Goal: Feedback & Contribution: Leave review/rating

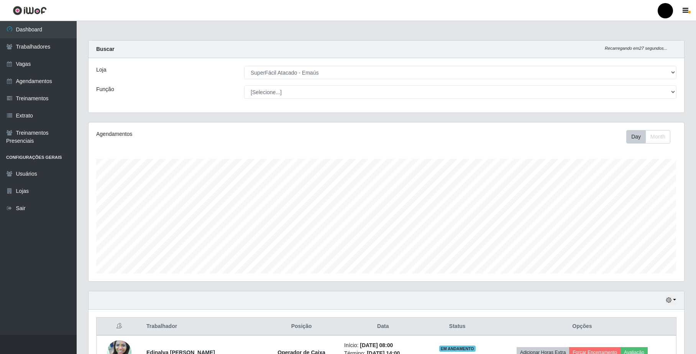
select select "407"
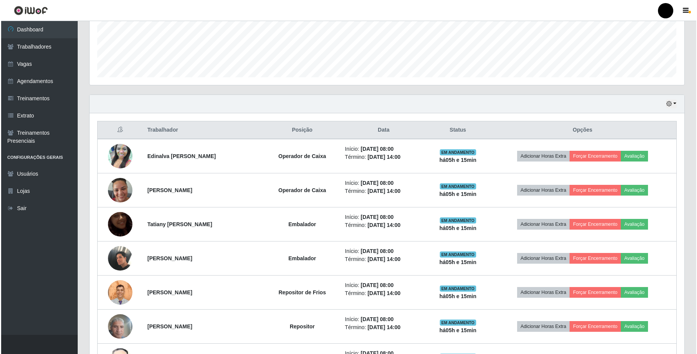
scroll to position [172, 0]
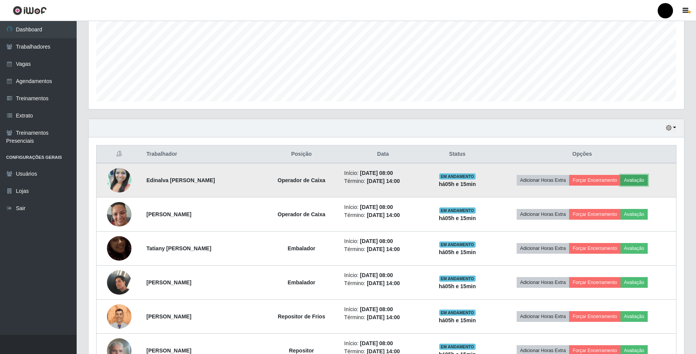
click at [643, 180] on button "Avaliação" at bounding box center [633, 180] width 27 height 11
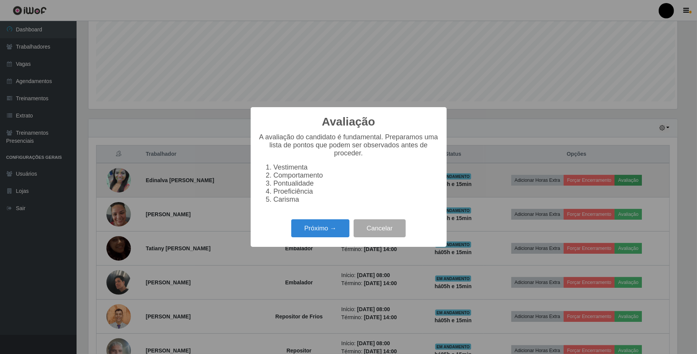
scroll to position [159, 589]
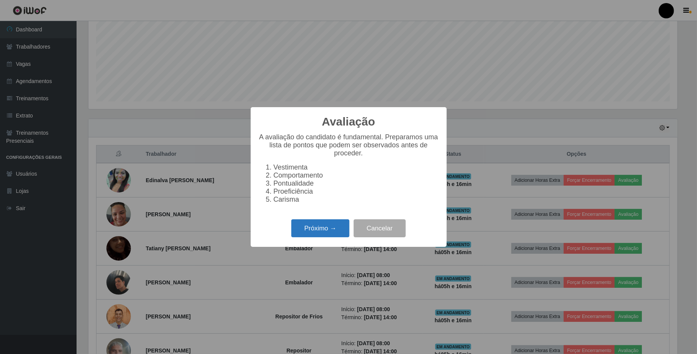
click at [318, 231] on button "Próximo →" at bounding box center [320, 228] width 58 height 18
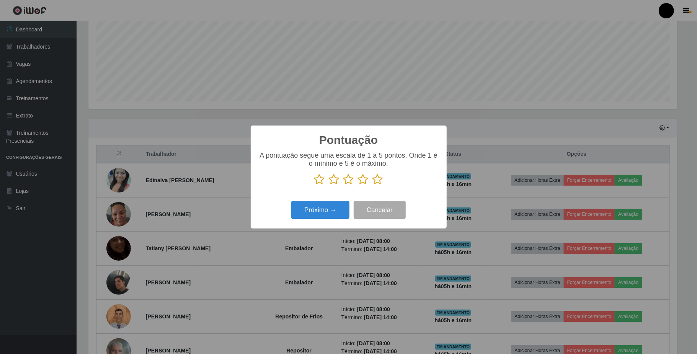
click at [347, 180] on icon at bounding box center [349, 179] width 11 height 11
click at [344, 185] on input "radio" at bounding box center [344, 185] width 0 height 0
click at [338, 210] on button "Próximo →" at bounding box center [320, 210] width 58 height 18
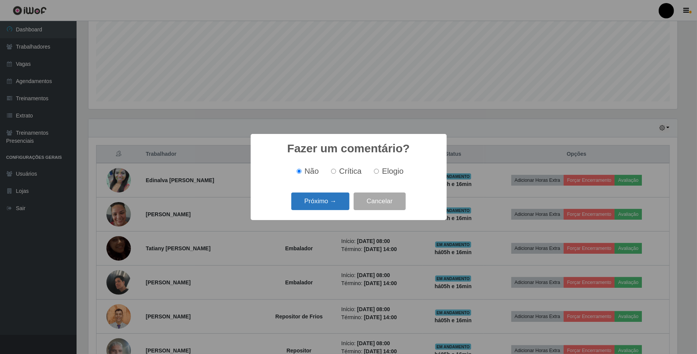
click at [334, 203] on button "Próximo →" at bounding box center [320, 202] width 58 height 18
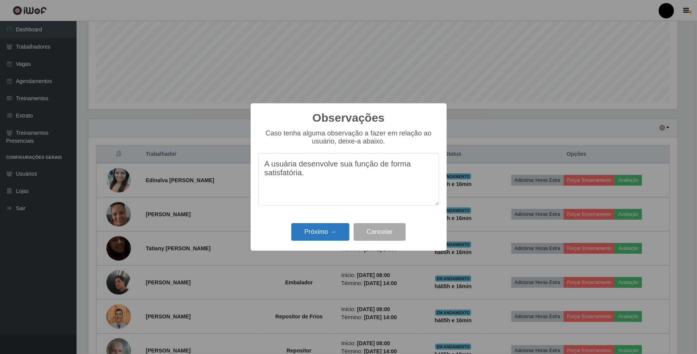
type textarea "A usuária desenvolve sua função de forma satisfatória."
click at [300, 235] on button "Próximo →" at bounding box center [320, 232] width 58 height 18
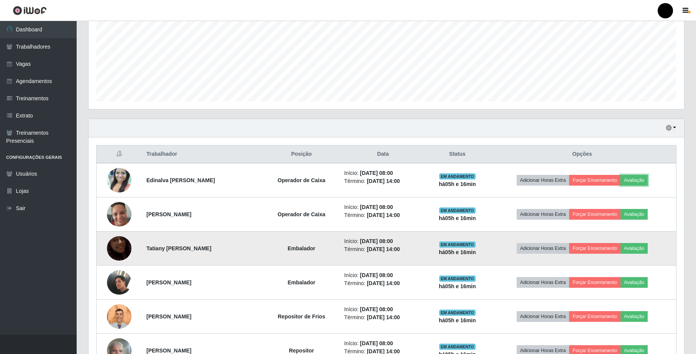
scroll to position [159, 595]
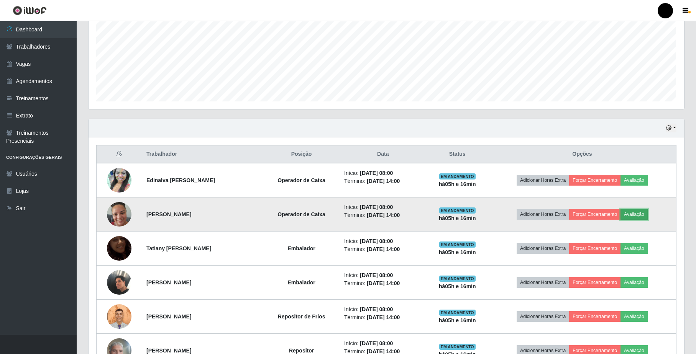
click at [638, 218] on button "Avaliação" at bounding box center [633, 214] width 27 height 11
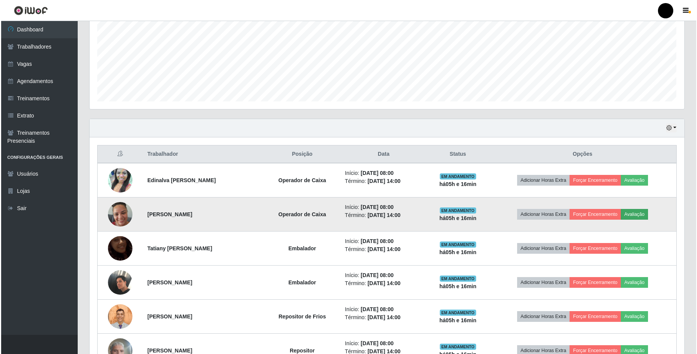
scroll to position [159, 589]
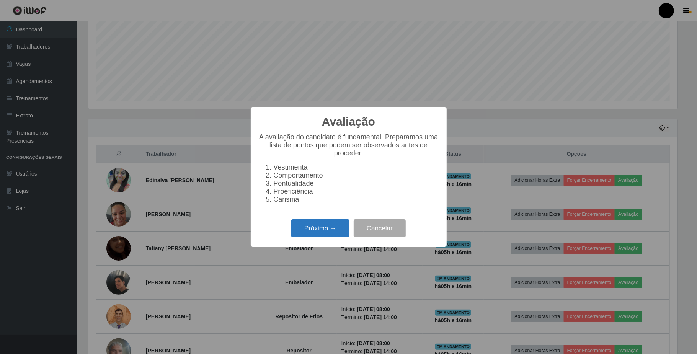
click at [327, 237] on button "Próximo →" at bounding box center [320, 228] width 58 height 18
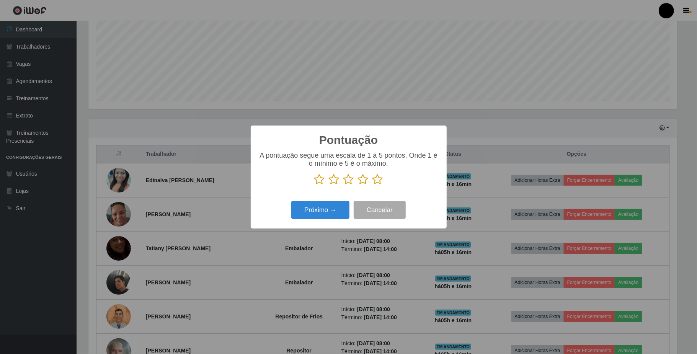
click at [351, 178] on icon at bounding box center [349, 179] width 11 height 11
click at [344, 185] on input "radio" at bounding box center [344, 185] width 0 height 0
click at [335, 213] on button "Próximo →" at bounding box center [320, 210] width 58 height 18
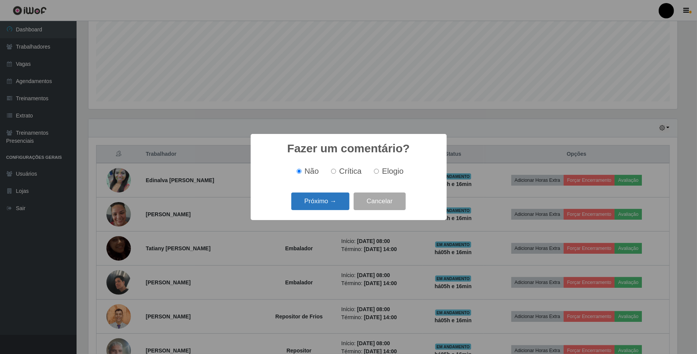
click at [333, 203] on button "Próximo →" at bounding box center [320, 202] width 58 height 18
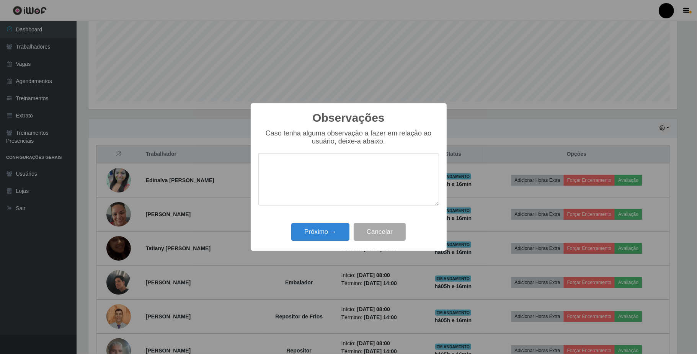
type textarea "a"
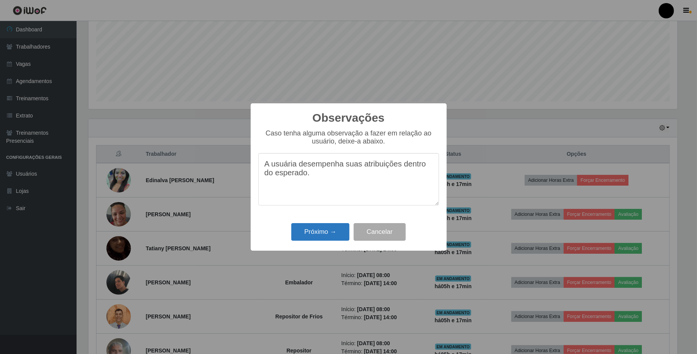
type textarea "A usuária desempenha suas atribuições dentro do esperado."
click at [333, 232] on button "Próximo →" at bounding box center [320, 232] width 58 height 18
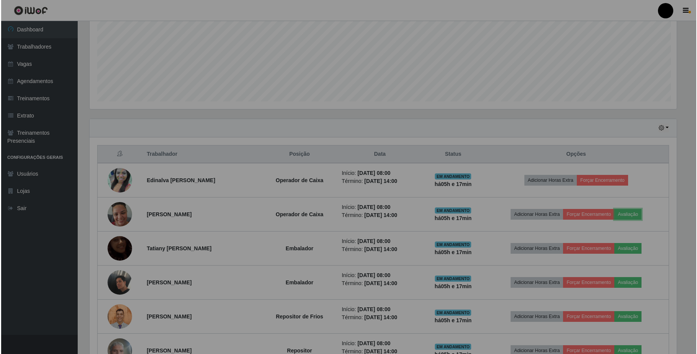
scroll to position [159, 595]
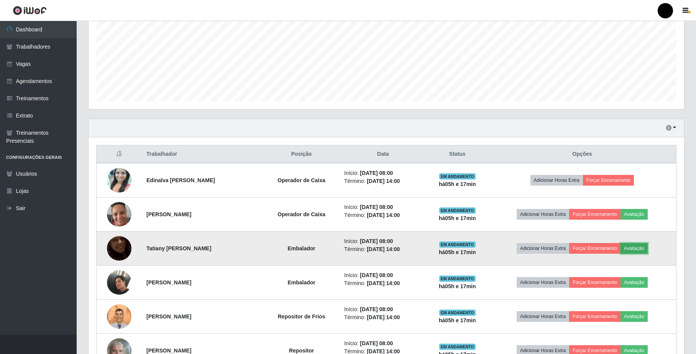
click at [637, 250] on button "Avaliação" at bounding box center [633, 248] width 27 height 11
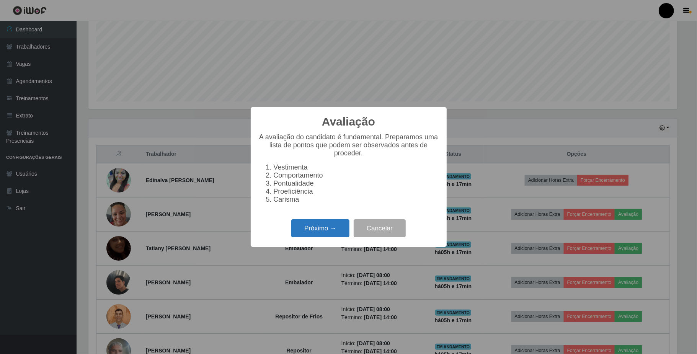
click at [326, 237] on button "Próximo →" at bounding box center [320, 228] width 58 height 18
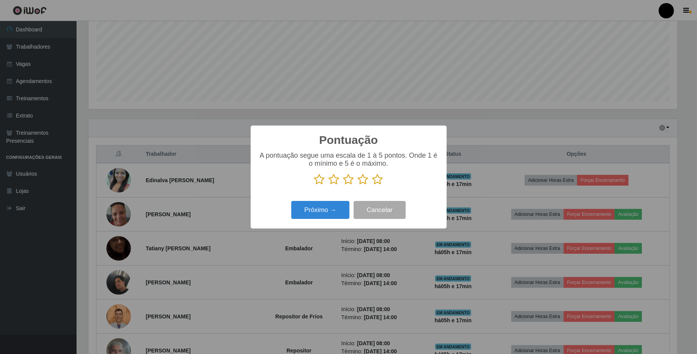
click at [348, 179] on icon at bounding box center [349, 179] width 11 height 11
click at [344, 185] on input "radio" at bounding box center [344, 185] width 0 height 0
click at [333, 211] on button "Próximo →" at bounding box center [320, 210] width 58 height 18
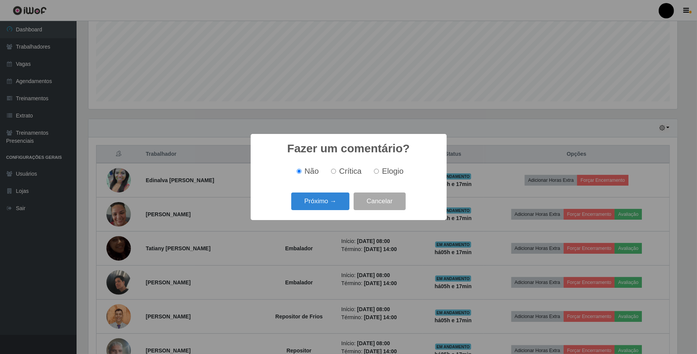
click at [333, 211] on button "Próximo →" at bounding box center [320, 202] width 58 height 18
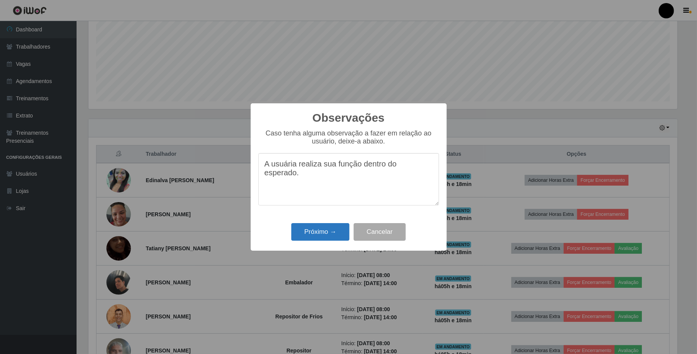
type textarea "A usuária realiza sua função dentro do esperado."
click at [330, 233] on button "Próximo →" at bounding box center [320, 232] width 58 height 18
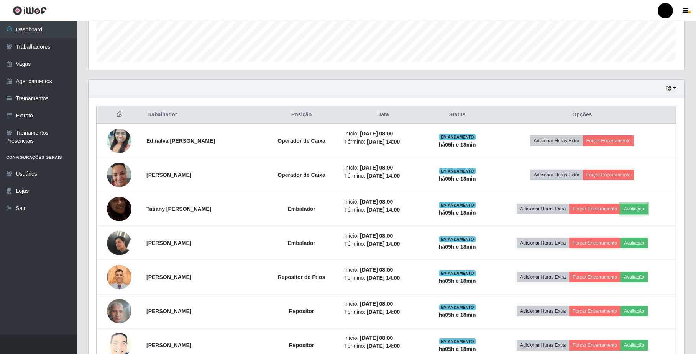
scroll to position [275, 0]
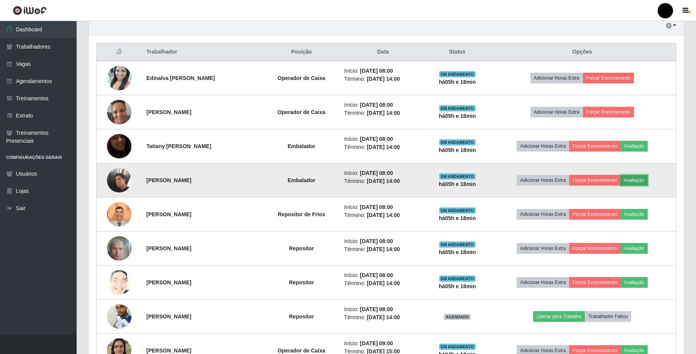
click at [632, 181] on button "Avaliação" at bounding box center [633, 180] width 27 height 11
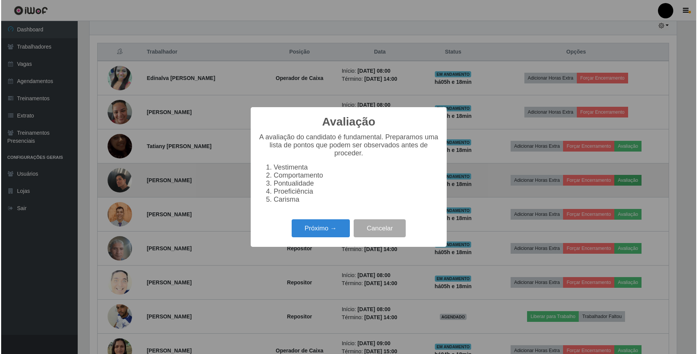
scroll to position [159, 589]
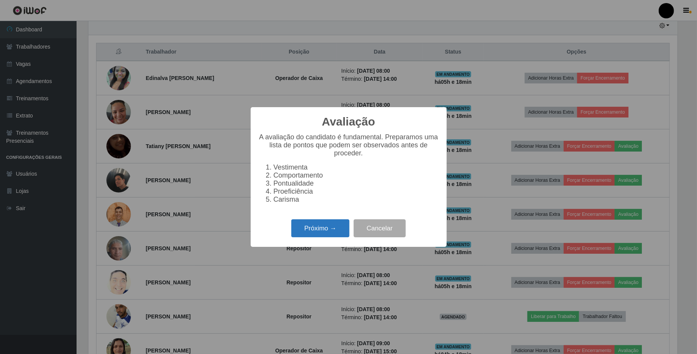
click at [315, 234] on button "Próximo →" at bounding box center [320, 228] width 58 height 18
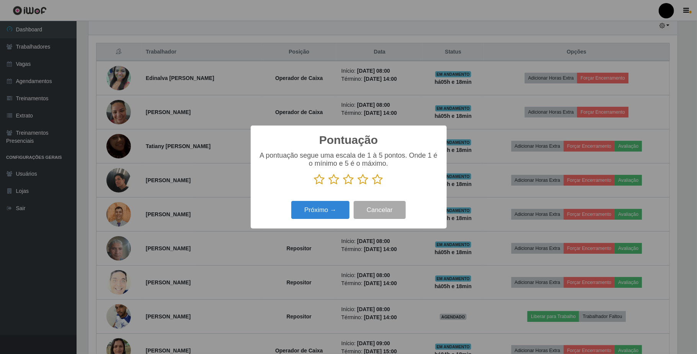
scroll to position [382830, 382400]
click at [347, 183] on icon at bounding box center [349, 179] width 11 height 11
click at [344, 185] on input "radio" at bounding box center [344, 185] width 0 height 0
click at [336, 210] on button "Próximo →" at bounding box center [320, 210] width 58 height 18
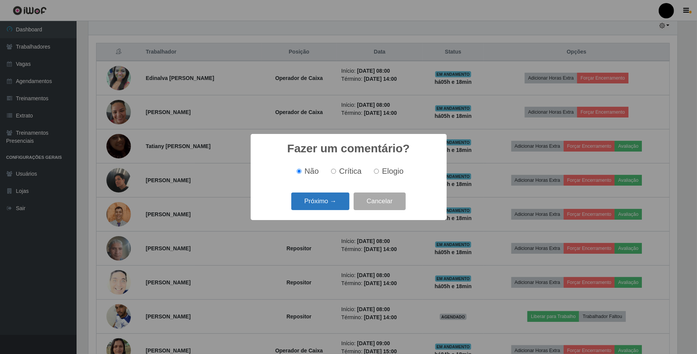
click at [337, 204] on button "Próximo →" at bounding box center [320, 202] width 58 height 18
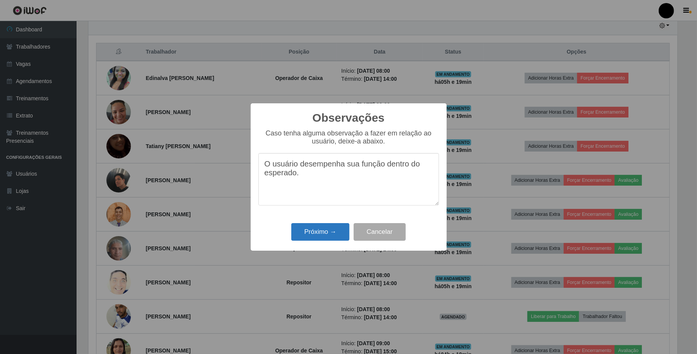
type textarea "O usuário desempenha sua função dentro do esperado."
click at [322, 237] on button "Próximo →" at bounding box center [320, 232] width 58 height 18
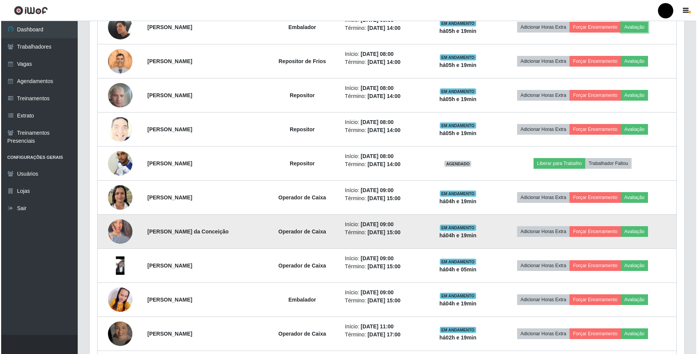
scroll to position [479, 0]
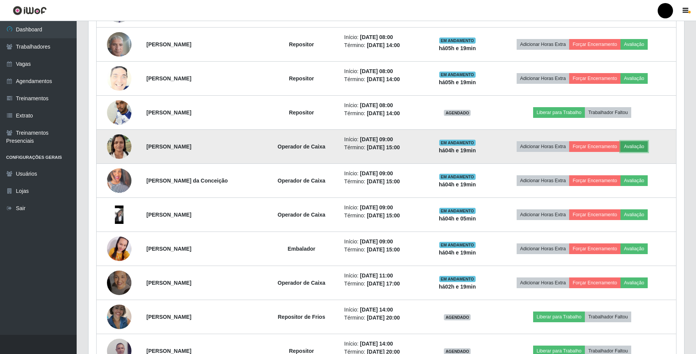
click at [634, 148] on button "Avaliação" at bounding box center [633, 146] width 27 height 11
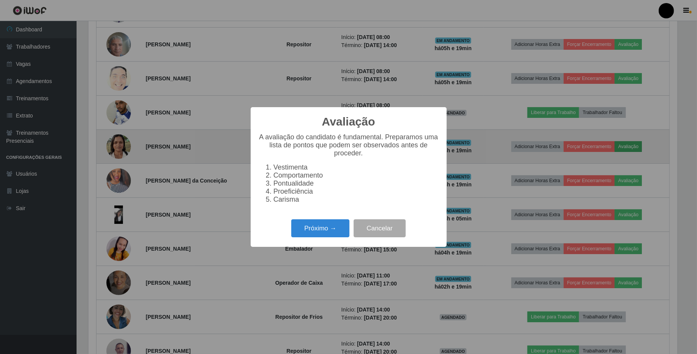
scroll to position [159, 589]
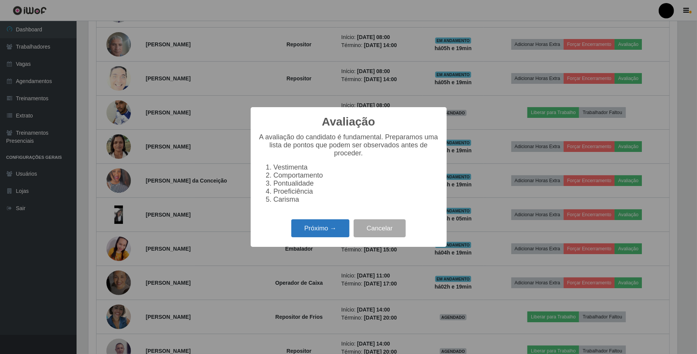
click at [323, 236] on button "Próximo →" at bounding box center [320, 228] width 58 height 18
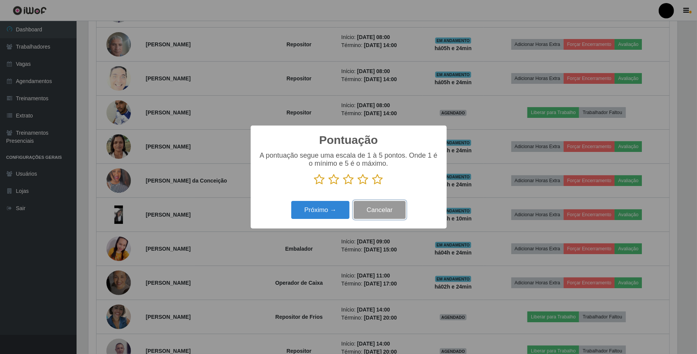
click at [389, 213] on button "Cancelar" at bounding box center [380, 210] width 52 height 18
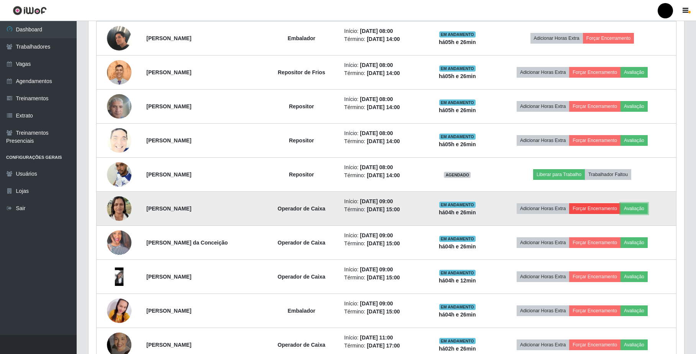
scroll to position [428, 0]
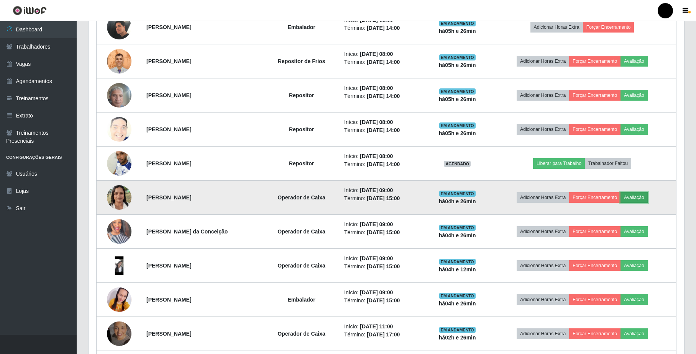
click at [639, 199] on button "Avaliação" at bounding box center [633, 197] width 27 height 11
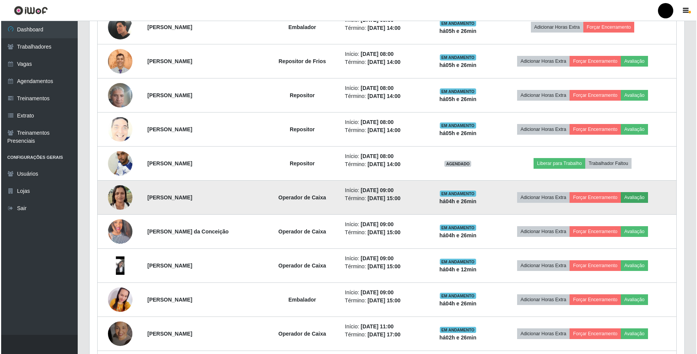
scroll to position [159, 589]
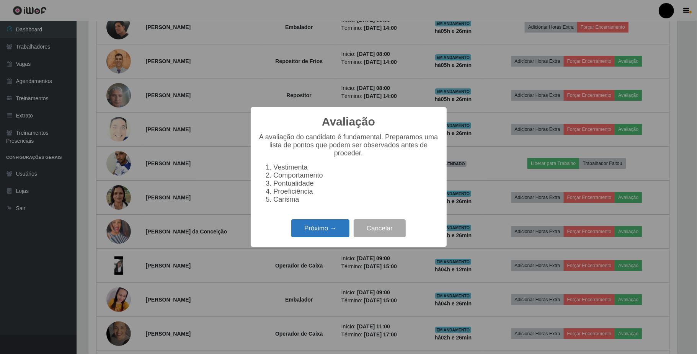
click at [340, 234] on button "Próximo →" at bounding box center [320, 228] width 58 height 18
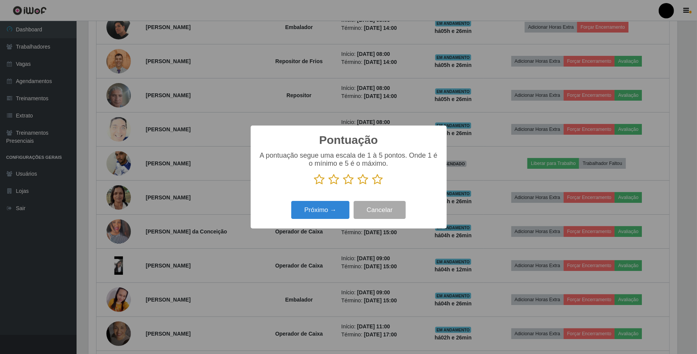
click at [350, 183] on icon at bounding box center [349, 179] width 11 height 11
click at [344, 185] on input "radio" at bounding box center [344, 185] width 0 height 0
click at [344, 210] on button "Próximo →" at bounding box center [320, 210] width 58 height 18
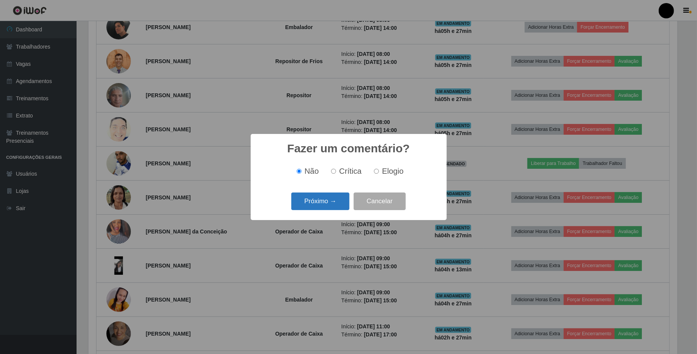
click at [341, 201] on button "Próximo →" at bounding box center [320, 202] width 58 height 18
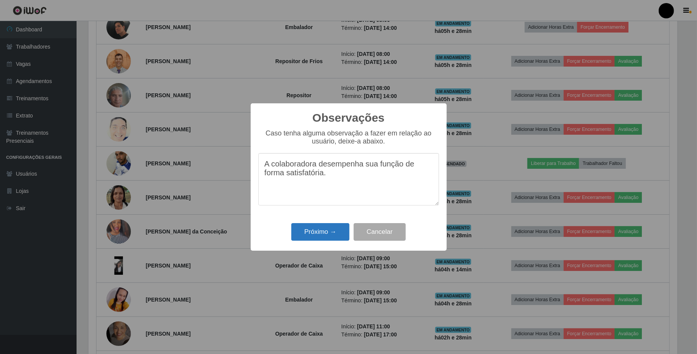
type textarea "A colaboradora desempenha sua função de forma satisfatória."
click at [328, 235] on button "Próximo →" at bounding box center [320, 232] width 58 height 18
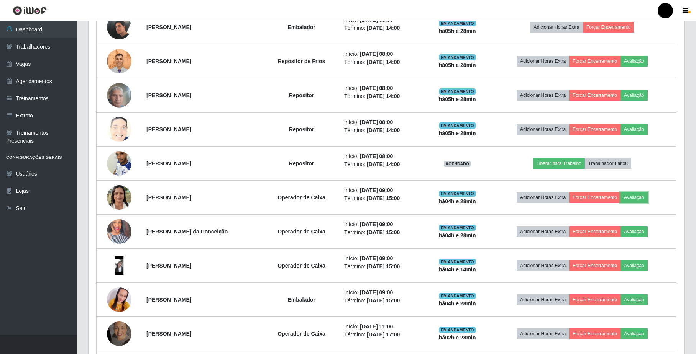
scroll to position [159, 595]
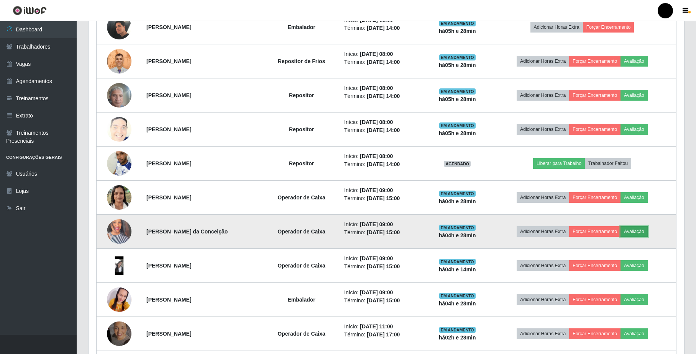
click at [640, 233] on button "Avaliação" at bounding box center [633, 231] width 27 height 11
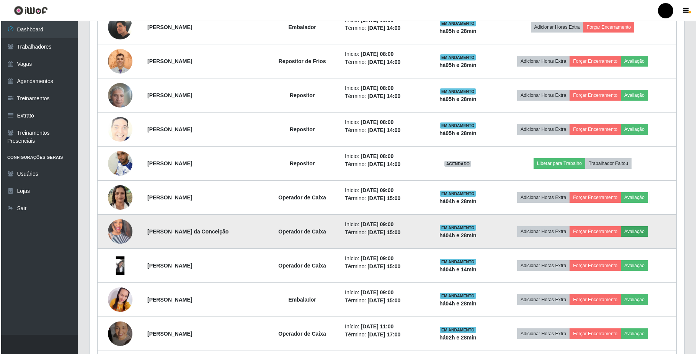
scroll to position [159, 589]
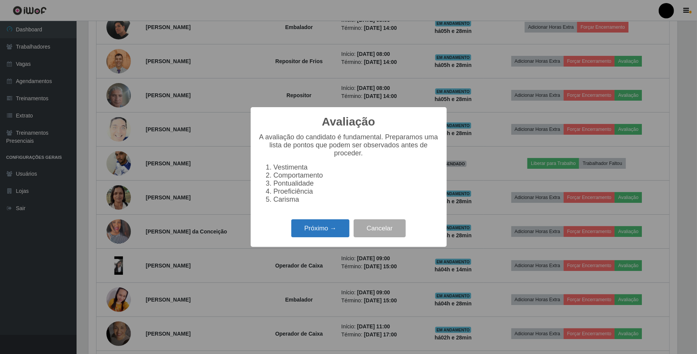
click at [333, 234] on button "Próximo →" at bounding box center [320, 228] width 58 height 18
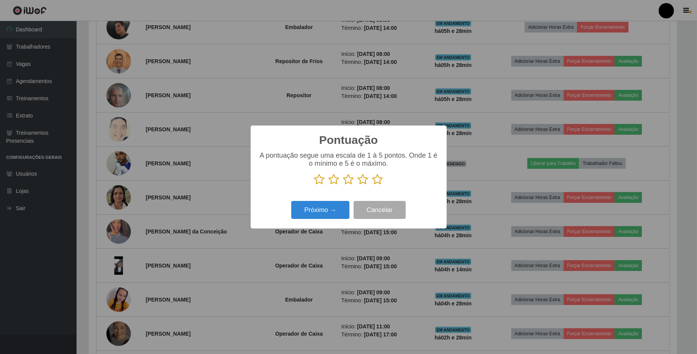
scroll to position [382830, 382400]
click at [348, 180] on icon at bounding box center [349, 179] width 11 height 11
click at [344, 185] on input "radio" at bounding box center [344, 185] width 0 height 0
click at [344, 212] on button "Próximo →" at bounding box center [320, 210] width 58 height 18
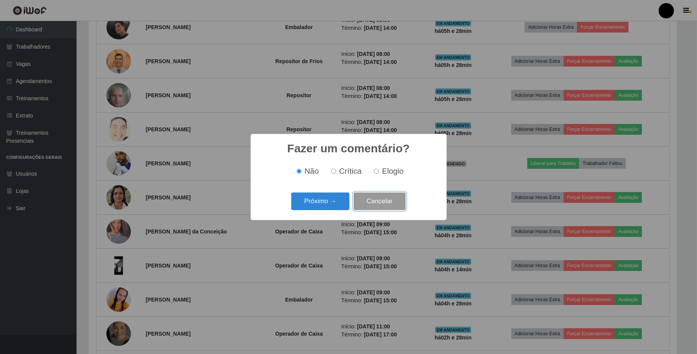
click at [373, 202] on button "Cancelar" at bounding box center [380, 202] width 52 height 18
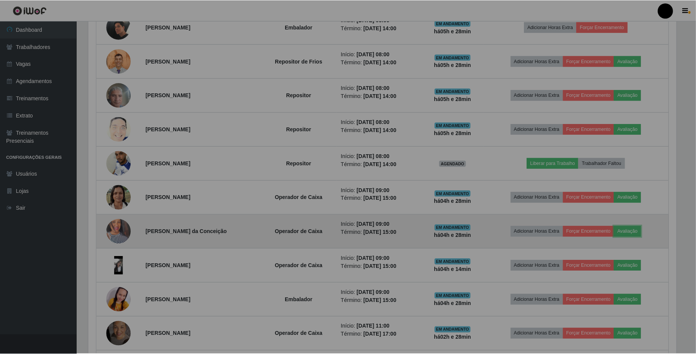
scroll to position [159, 595]
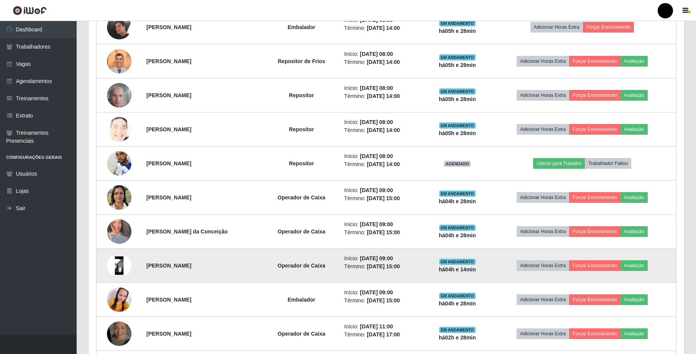
click at [114, 268] on img at bounding box center [119, 266] width 25 height 18
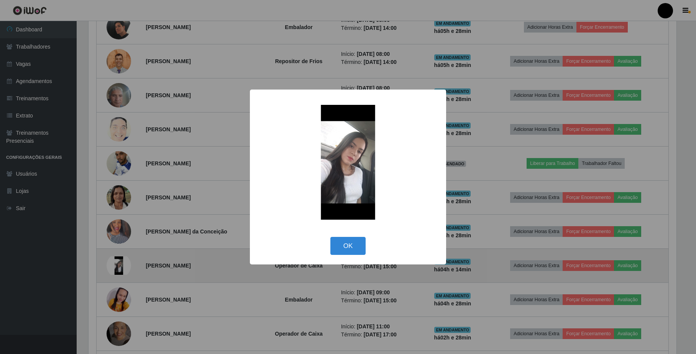
scroll to position [159, 589]
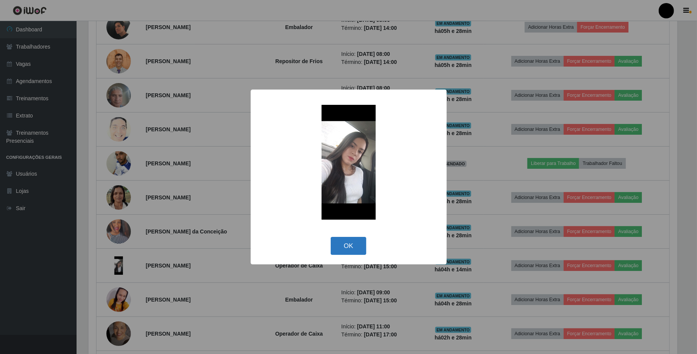
click at [345, 245] on button "OK" at bounding box center [349, 246] width 36 height 18
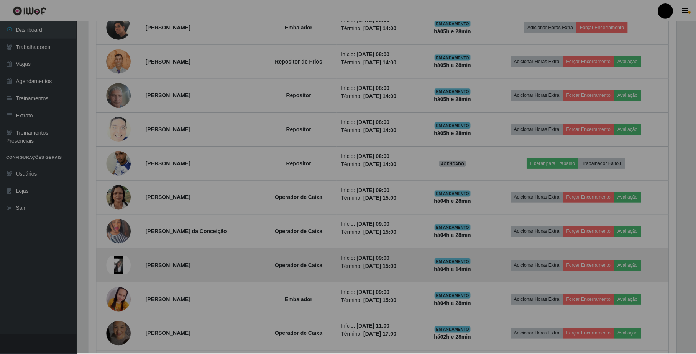
scroll to position [159, 595]
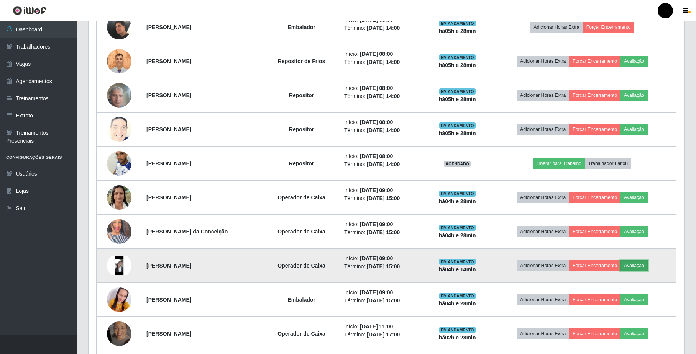
click at [638, 268] on button "Avaliação" at bounding box center [633, 265] width 27 height 11
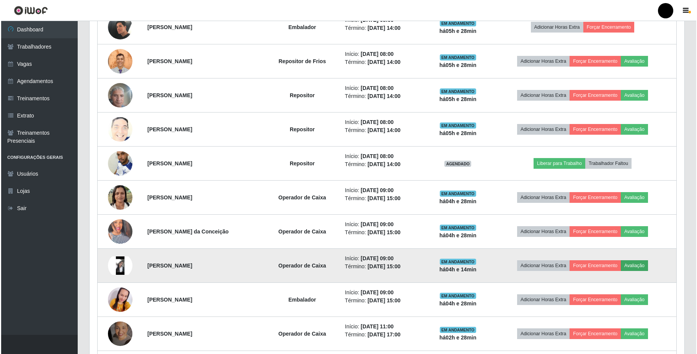
scroll to position [159, 589]
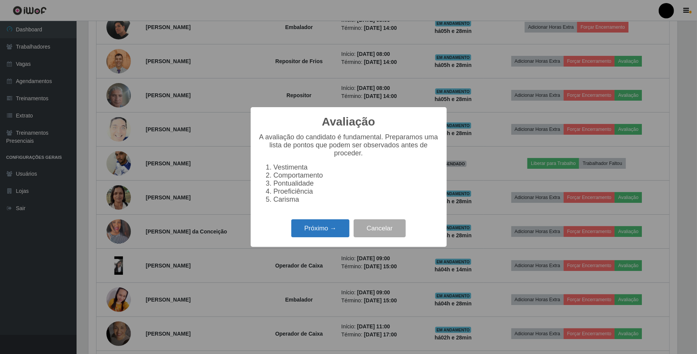
click at [315, 234] on button "Próximo →" at bounding box center [320, 228] width 58 height 18
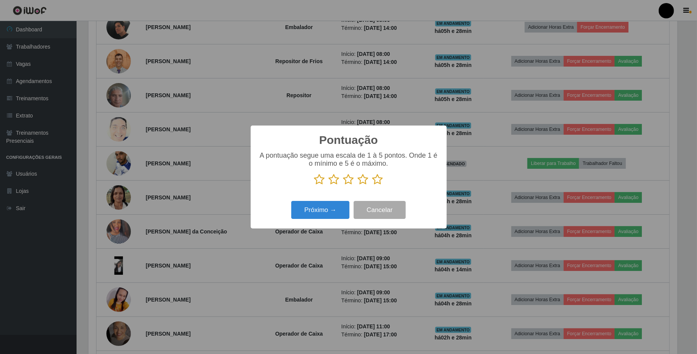
scroll to position [382830, 382400]
click at [334, 182] on icon at bounding box center [334, 179] width 11 height 11
click at [329, 185] on input "radio" at bounding box center [329, 185] width 0 height 0
click at [328, 214] on button "Próximo →" at bounding box center [320, 210] width 58 height 18
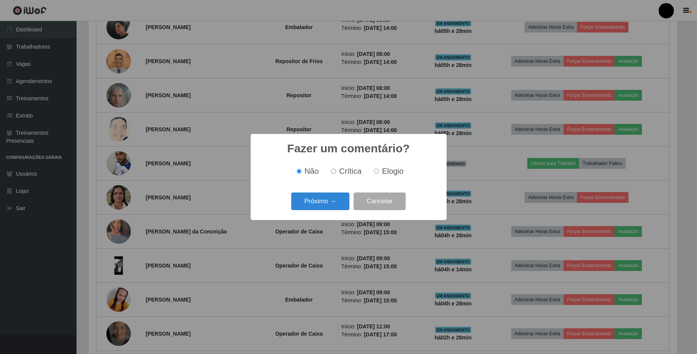
click at [334, 171] on input "Crítica" at bounding box center [333, 171] width 5 height 5
radio input "true"
click at [325, 206] on button "Próximo →" at bounding box center [320, 202] width 58 height 18
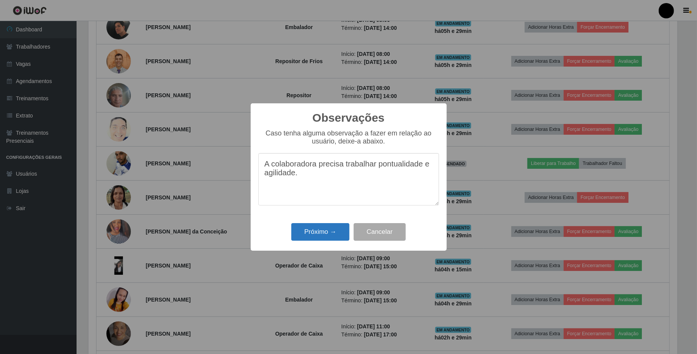
type textarea "A colaboradora precisa trabalhar pontualidade e agilidade."
click at [330, 238] on button "Próximo →" at bounding box center [320, 232] width 58 height 18
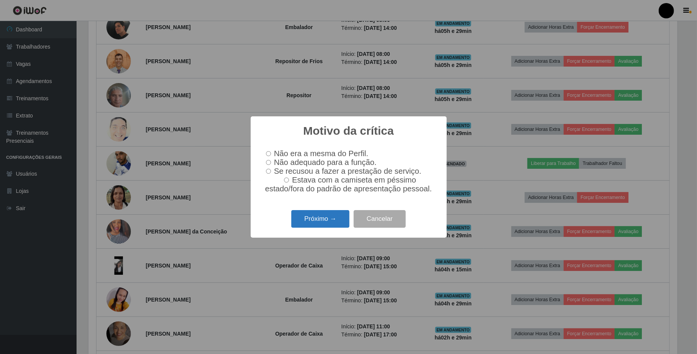
click at [336, 225] on button "Próximo →" at bounding box center [320, 219] width 58 height 18
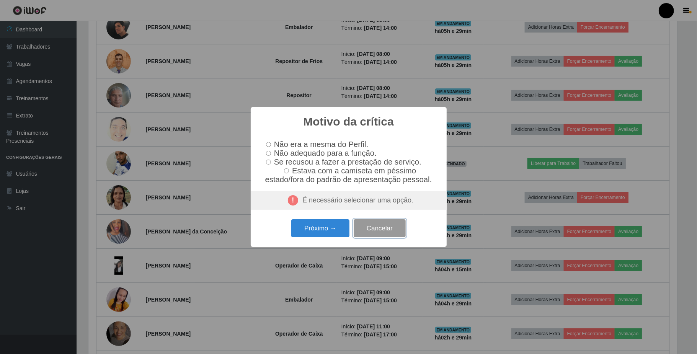
click at [379, 236] on button "Cancelar" at bounding box center [380, 228] width 52 height 18
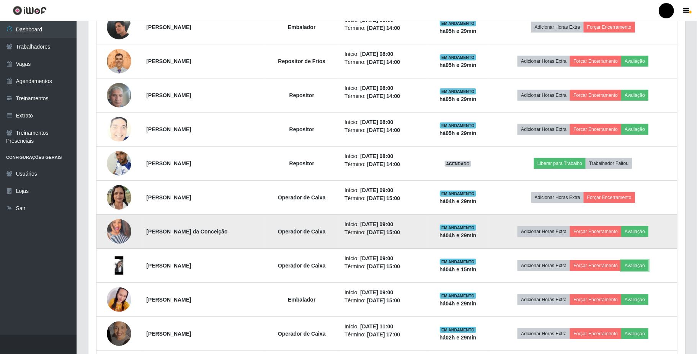
scroll to position [159, 595]
click at [630, 234] on button "Avaliação" at bounding box center [633, 231] width 27 height 11
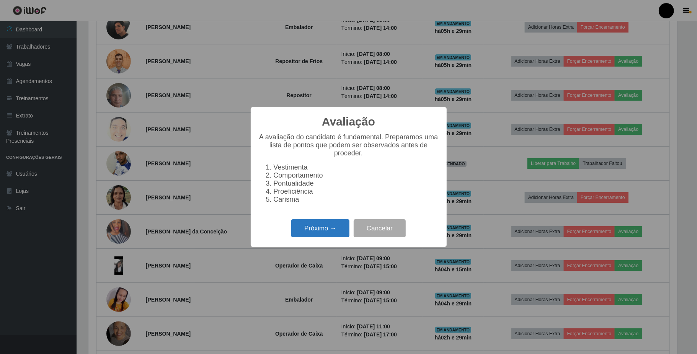
click at [310, 233] on button "Próximo →" at bounding box center [320, 228] width 58 height 18
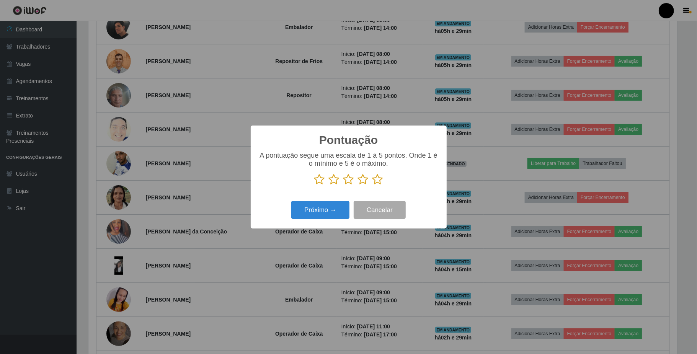
scroll to position [382830, 382400]
click at [349, 184] on icon at bounding box center [349, 179] width 11 height 11
click at [344, 185] on input "radio" at bounding box center [344, 185] width 0 height 0
click at [341, 208] on button "Próximo →" at bounding box center [320, 210] width 58 height 18
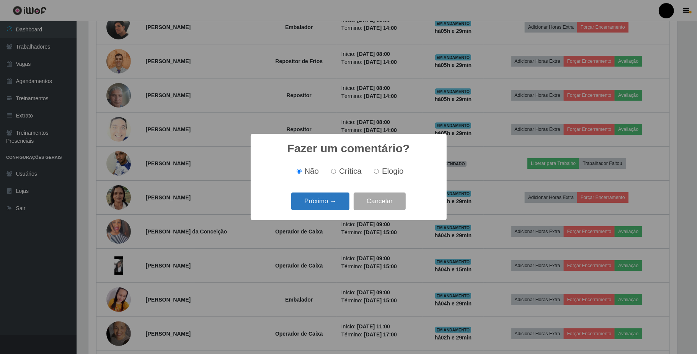
click at [342, 205] on button "Próximo →" at bounding box center [320, 202] width 58 height 18
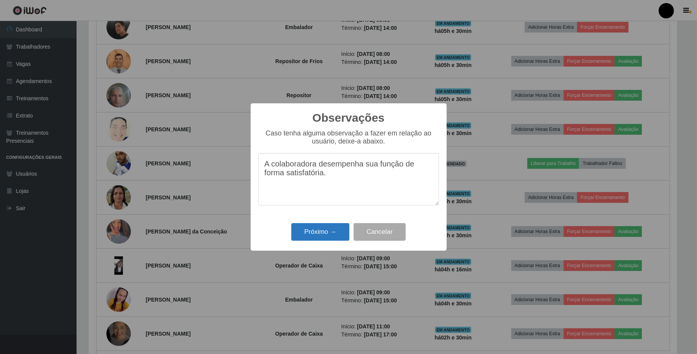
type textarea "A colaboradora desempenha sua função de forma satisfatória."
click at [333, 234] on button "Próximo →" at bounding box center [320, 232] width 58 height 18
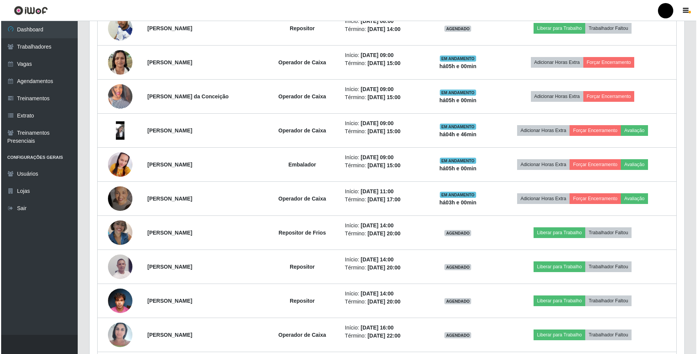
scroll to position [581, 0]
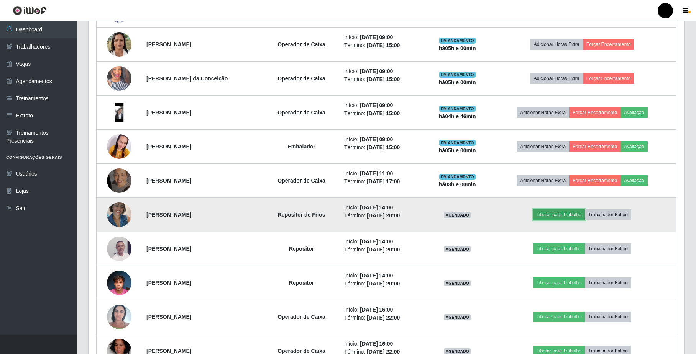
click at [550, 216] on button "Liberar para Trabalho" at bounding box center [559, 214] width 52 height 11
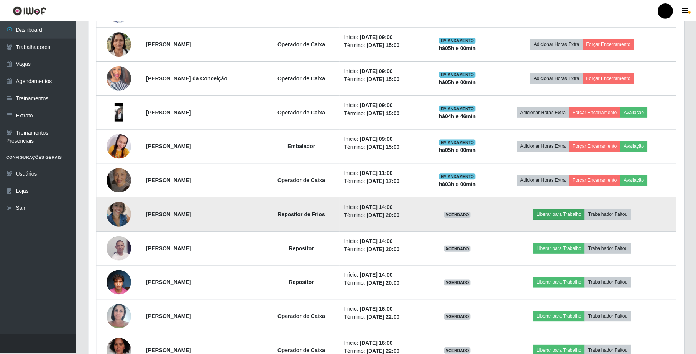
scroll to position [159, 589]
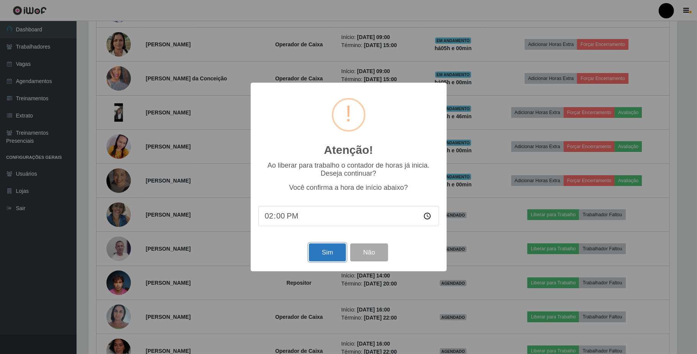
click at [319, 256] on button "Sim" at bounding box center [327, 253] width 37 height 18
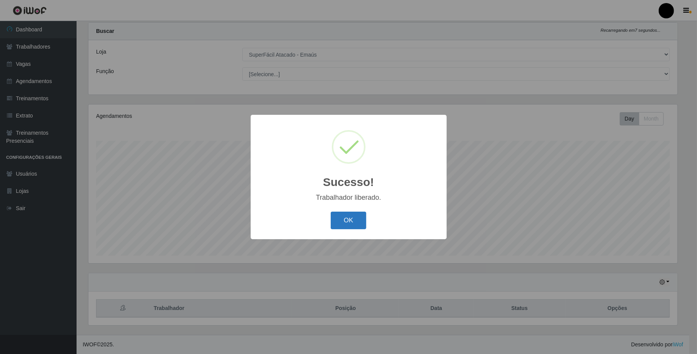
click at [338, 218] on button "OK" at bounding box center [349, 221] width 36 height 18
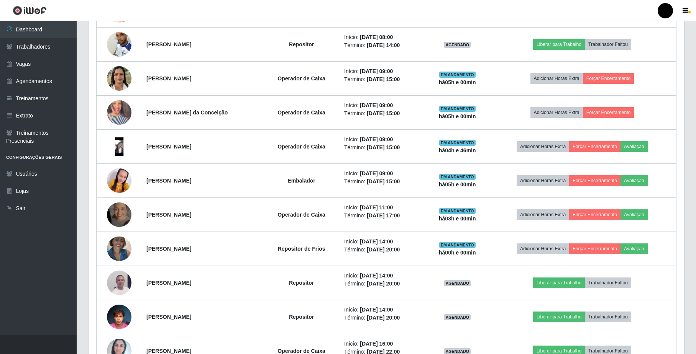
scroll to position [581, 0]
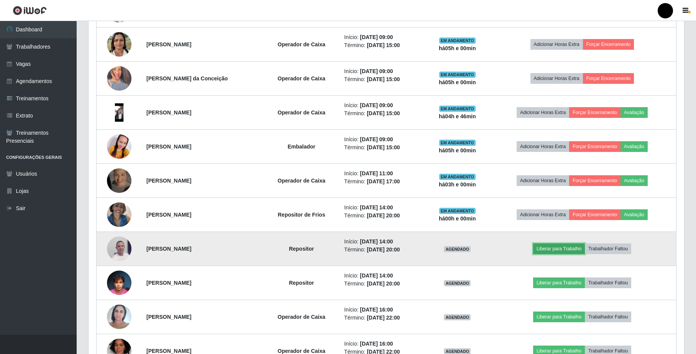
click at [551, 250] on button "Liberar para Trabalho" at bounding box center [559, 249] width 52 height 11
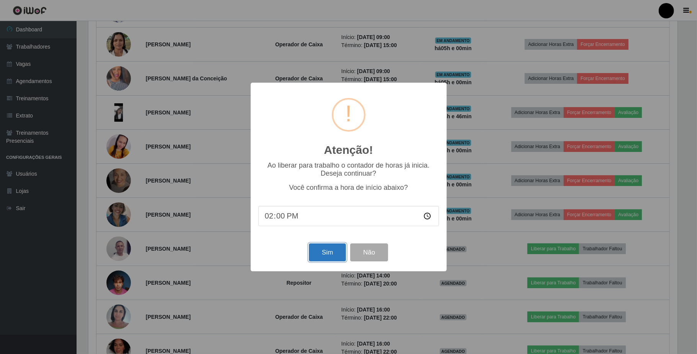
click at [325, 249] on button "Sim" at bounding box center [327, 253] width 37 height 18
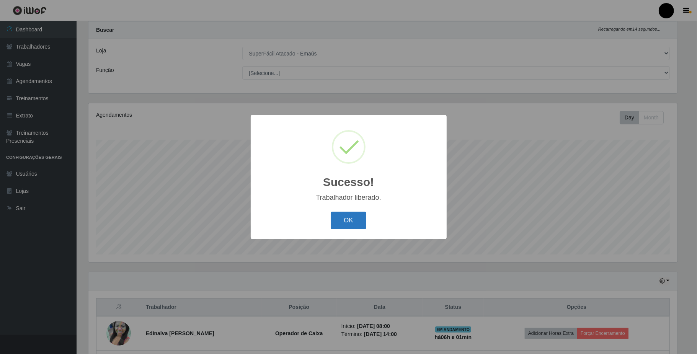
click at [355, 218] on button "OK" at bounding box center [349, 221] width 36 height 18
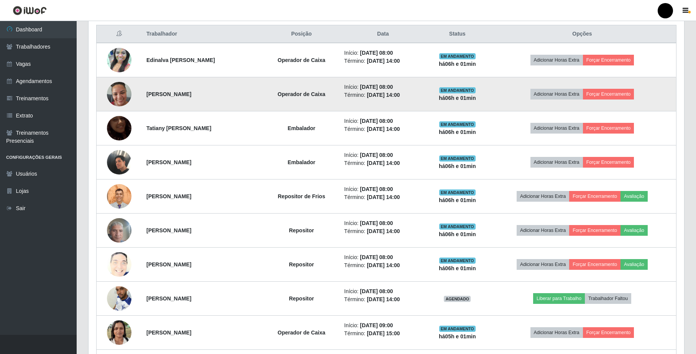
scroll to position [275, 0]
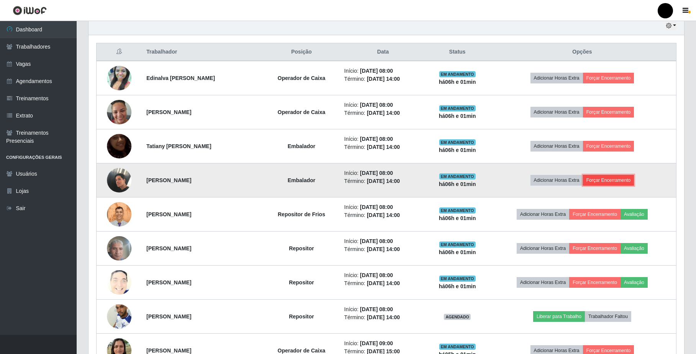
click at [605, 181] on button "Forçar Encerramento" at bounding box center [608, 180] width 51 height 11
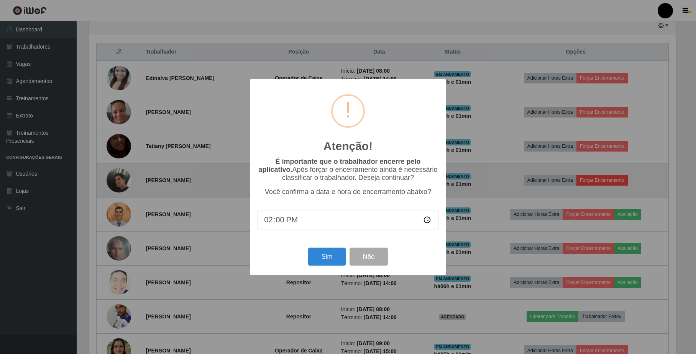
scroll to position [159, 589]
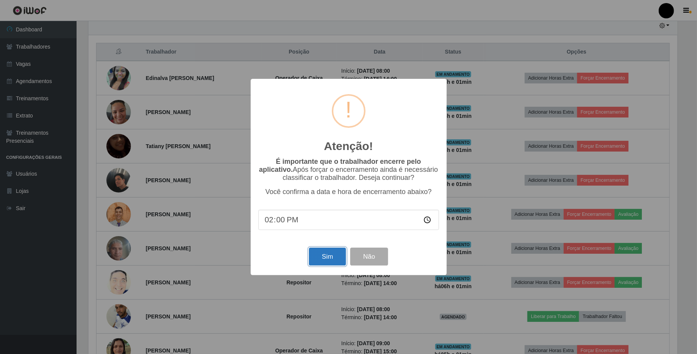
click at [317, 257] on button "Sim" at bounding box center [327, 257] width 37 height 18
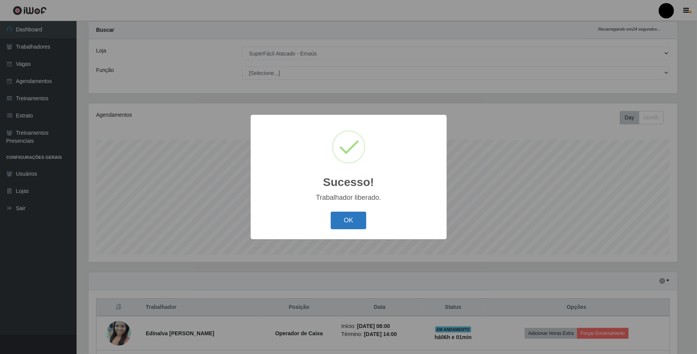
click at [343, 222] on button "OK" at bounding box center [349, 221] width 36 height 18
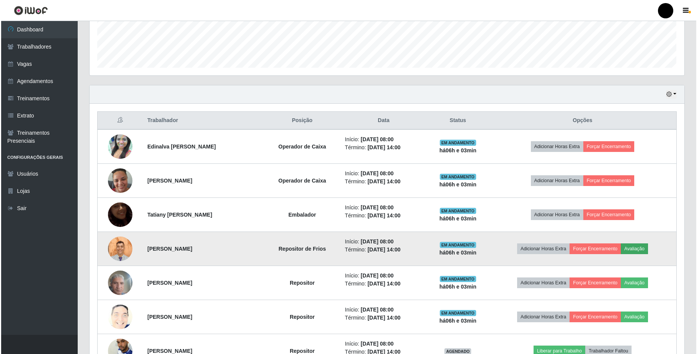
scroll to position [224, 0]
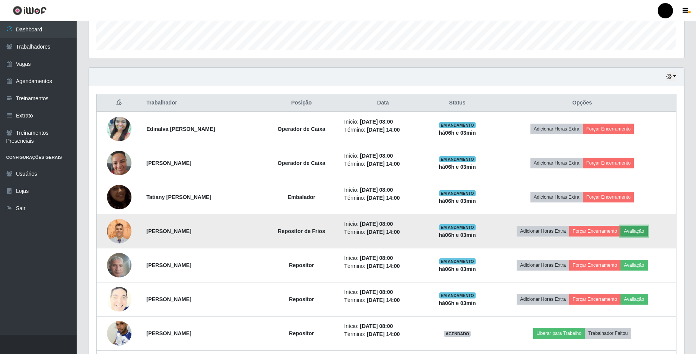
click at [633, 232] on button "Avaliação" at bounding box center [633, 231] width 27 height 11
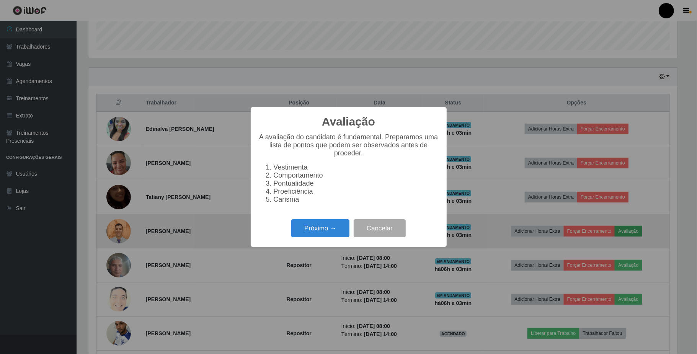
scroll to position [159, 589]
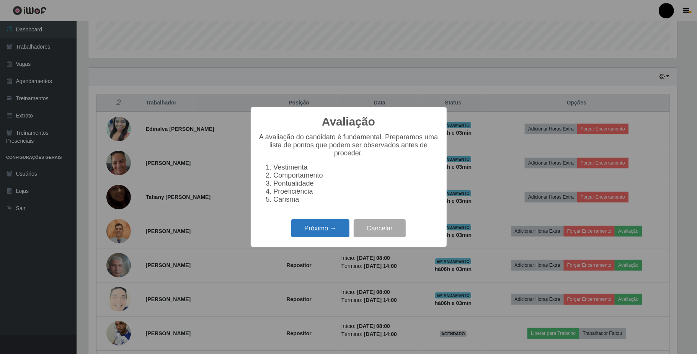
click at [316, 237] on button "Próximo →" at bounding box center [320, 228] width 58 height 18
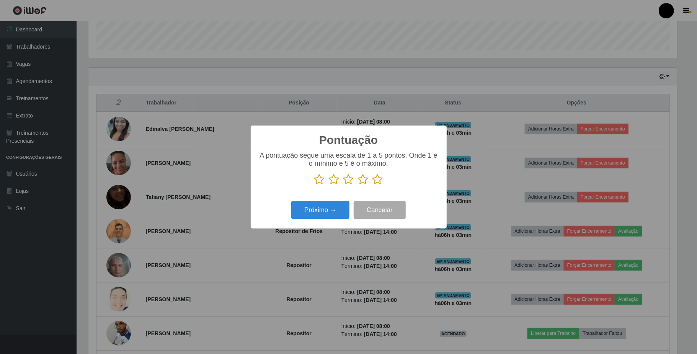
click at [375, 180] on icon at bounding box center [378, 179] width 11 height 11
click at [373, 185] on input "radio" at bounding box center [373, 185] width 0 height 0
click at [339, 211] on button "Próximo →" at bounding box center [320, 210] width 58 height 18
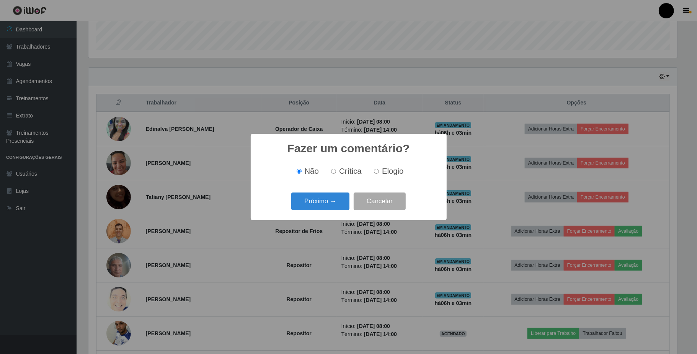
click at [375, 171] on input "Elogio" at bounding box center [376, 171] width 5 height 5
radio input "true"
click at [345, 203] on button "Próximo →" at bounding box center [320, 202] width 58 height 18
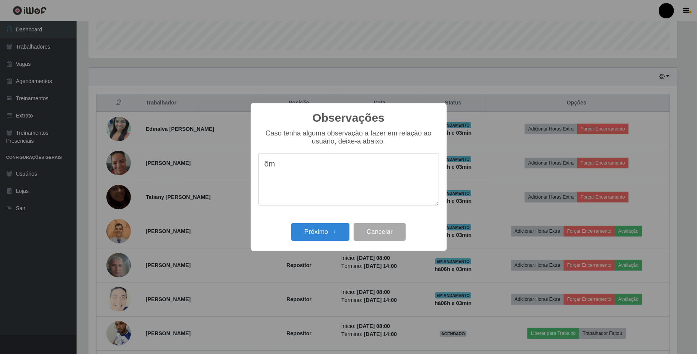
type textarea "õ"
click at [348, 167] on textarea "o colaborador desenvolve" at bounding box center [349, 179] width 181 height 52
click at [354, 169] on textarea "o colaborador desenvove" at bounding box center [349, 179] width 181 height 52
drag, startPoint x: 317, startPoint y: 167, endPoint x: 367, endPoint y: 166, distance: 49.0
click at [367, 166] on textarea "o colaborador desenvovel" at bounding box center [349, 179] width 181 height 52
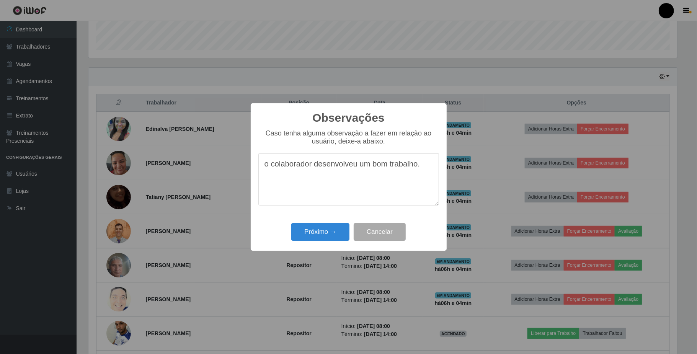
drag, startPoint x: 263, startPoint y: 167, endPoint x: 423, endPoint y: 168, distance: 159.7
click at [423, 168] on textarea "o colaborador desenvolveu um bom trabalho." at bounding box center [349, 179] width 181 height 52
type textarea "o colaborador desenvolveu um bom trabalho."
click at [333, 234] on button "Próximo →" at bounding box center [320, 232] width 58 height 18
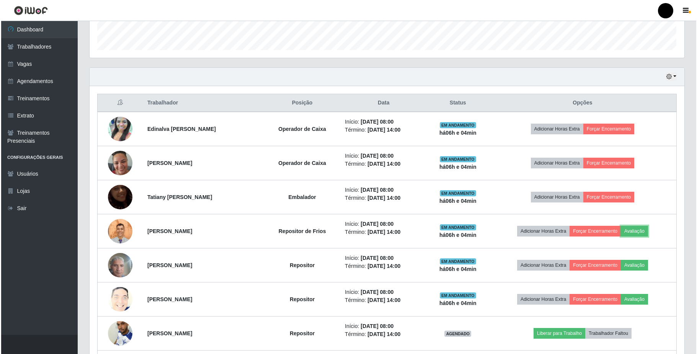
scroll to position [159, 595]
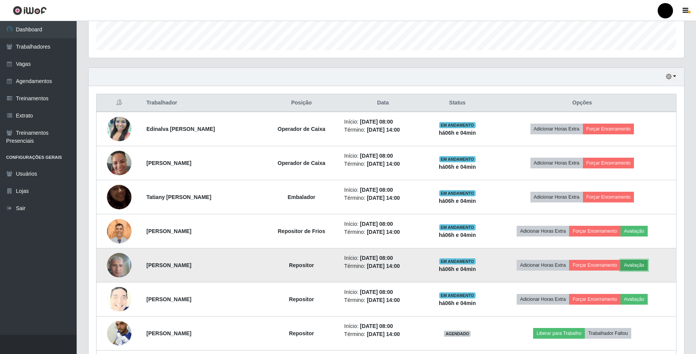
click at [637, 267] on button "Avaliação" at bounding box center [633, 265] width 27 height 11
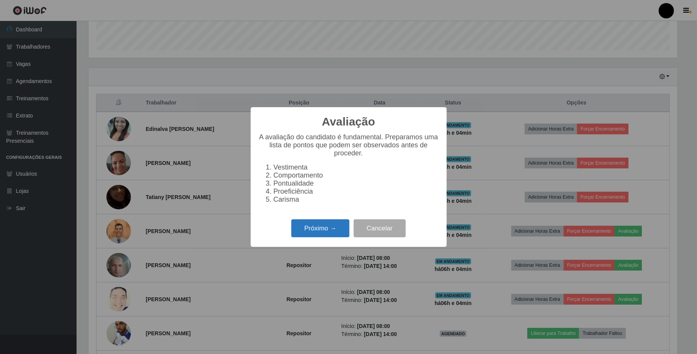
click at [305, 235] on button "Próximo →" at bounding box center [320, 228] width 58 height 18
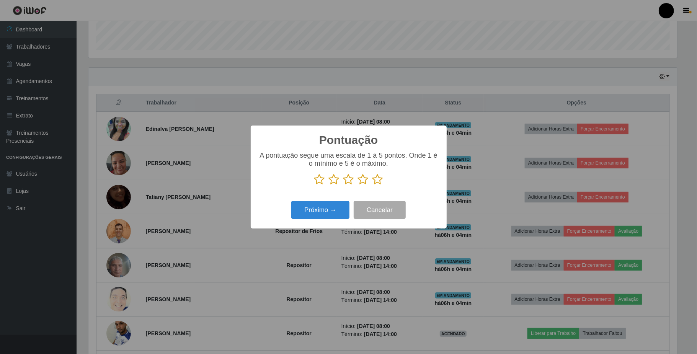
click at [376, 182] on icon at bounding box center [378, 179] width 11 height 11
click at [373, 185] on input "radio" at bounding box center [373, 185] width 0 height 0
click at [334, 210] on button "Próximo →" at bounding box center [320, 210] width 58 height 18
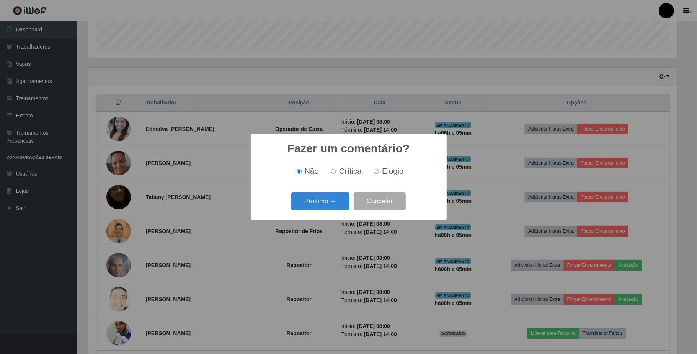
click at [374, 172] on input "Elogio" at bounding box center [376, 171] width 5 height 5
radio input "true"
click at [342, 198] on button "Próximo →" at bounding box center [320, 202] width 58 height 18
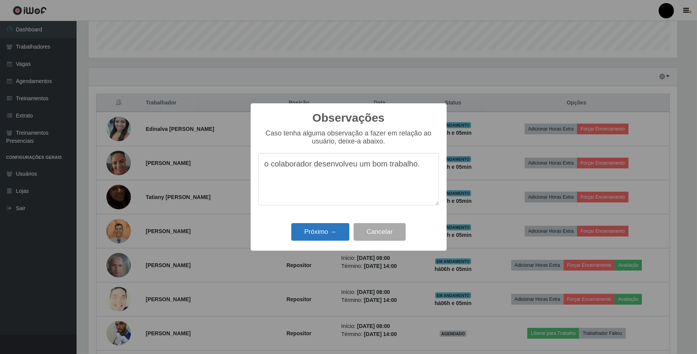
type textarea "o colaborador desenvolveu um bom trabalho."
click at [330, 237] on button "Próximo →" at bounding box center [320, 232] width 58 height 18
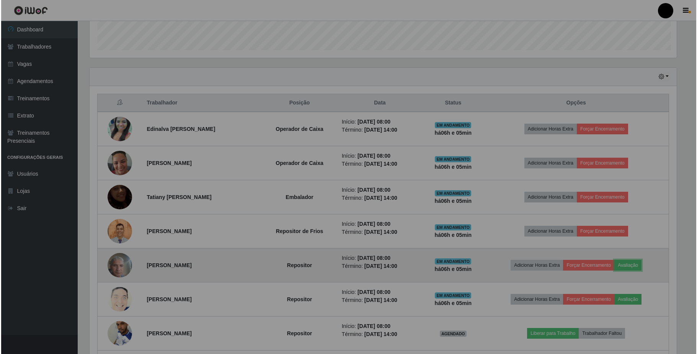
scroll to position [159, 595]
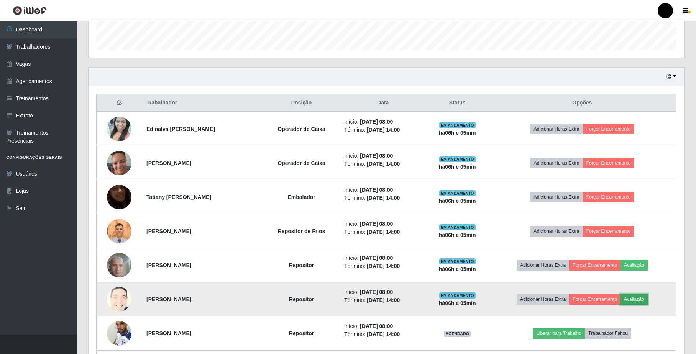
click at [638, 299] on button "Avaliação" at bounding box center [633, 299] width 27 height 11
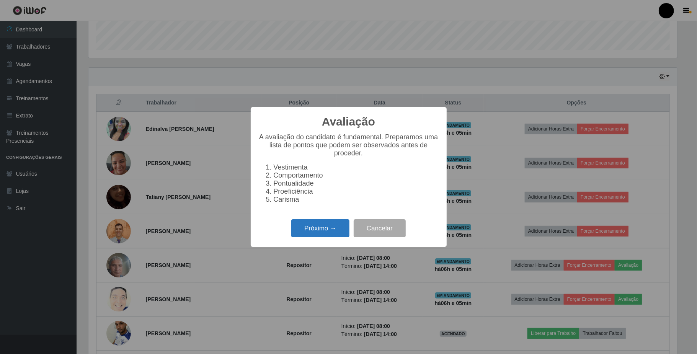
click at [328, 230] on button "Próximo →" at bounding box center [320, 228] width 58 height 18
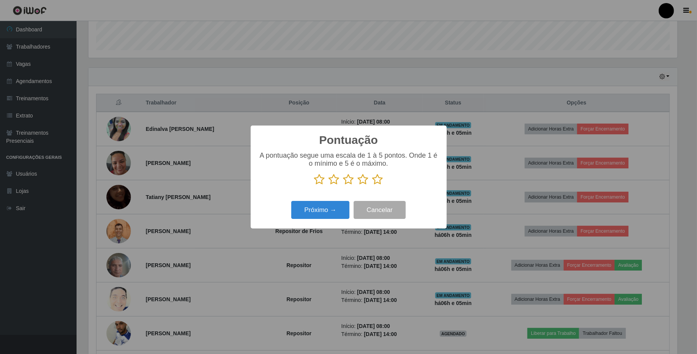
scroll to position [382830, 382400]
click at [376, 183] on icon at bounding box center [378, 179] width 11 height 11
click at [373, 185] on input "radio" at bounding box center [373, 185] width 0 height 0
click at [329, 209] on button "Próximo →" at bounding box center [320, 210] width 58 height 18
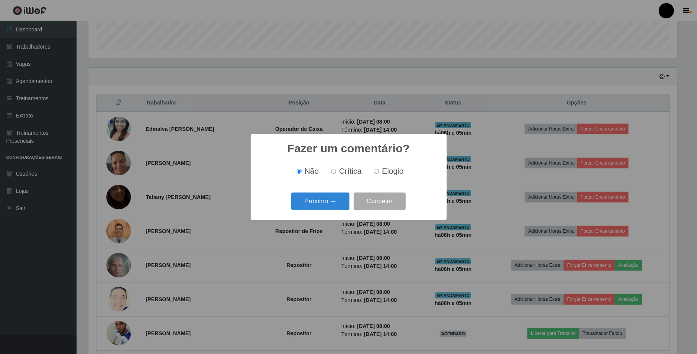
click at [377, 172] on input "Elogio" at bounding box center [376, 171] width 5 height 5
radio input "true"
click at [333, 204] on button "Próximo →" at bounding box center [320, 202] width 58 height 18
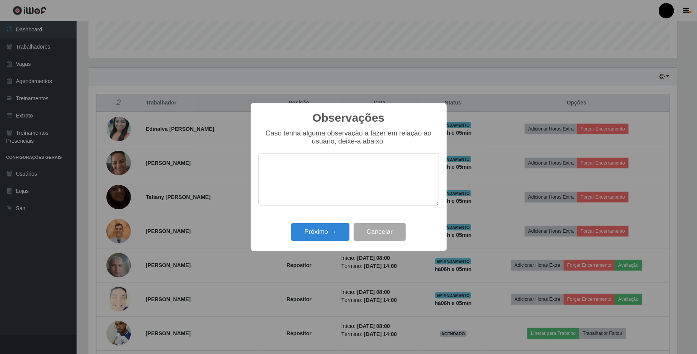
click at [358, 181] on textarea at bounding box center [349, 179] width 181 height 52
type textarea "o colaborador desenvolveu um bom trabalho."
click at [332, 235] on button "Próximo →" at bounding box center [320, 232] width 58 height 18
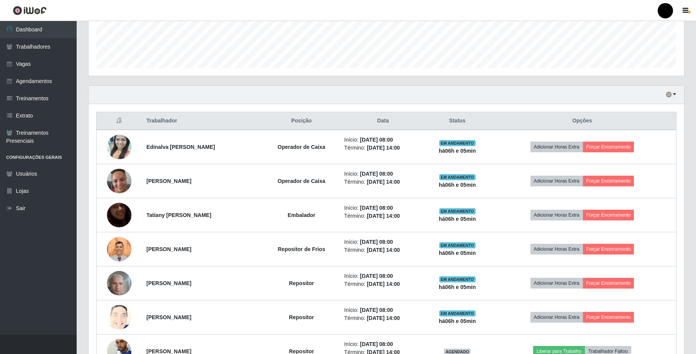
scroll to position [224, 0]
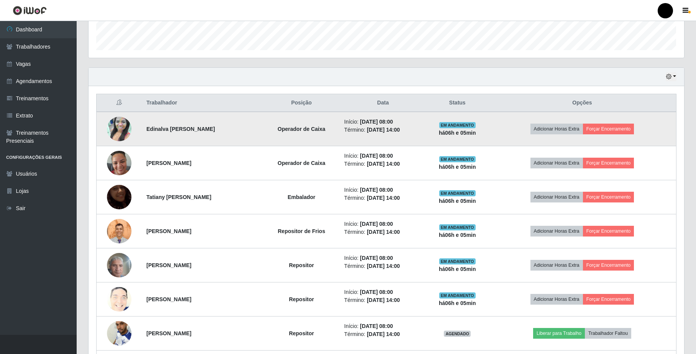
click at [595, 139] on td "Adicionar Horas Extra Forçar Encerramento" at bounding box center [582, 129] width 188 height 34
click at [604, 134] on button "Forçar Encerramento" at bounding box center [608, 129] width 51 height 11
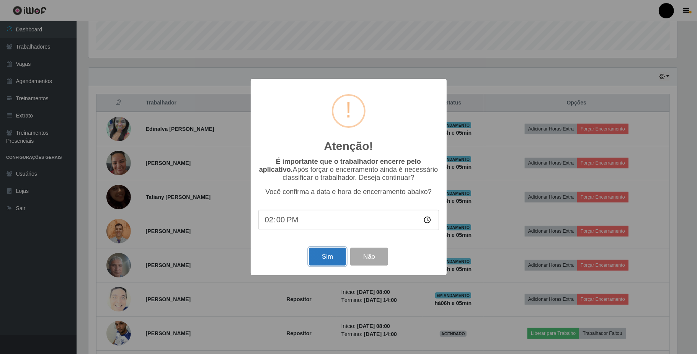
click at [325, 258] on button "Sim" at bounding box center [327, 257] width 37 height 18
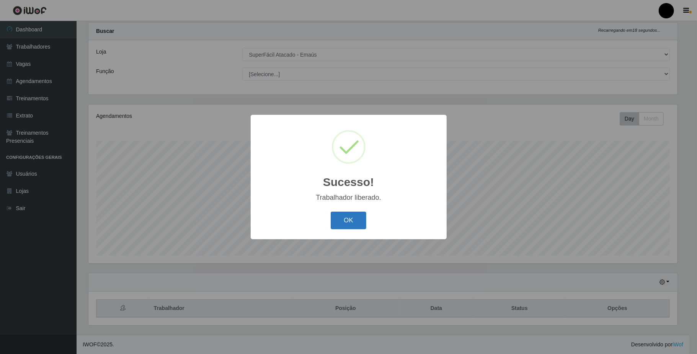
click at [347, 225] on button "OK" at bounding box center [349, 221] width 36 height 18
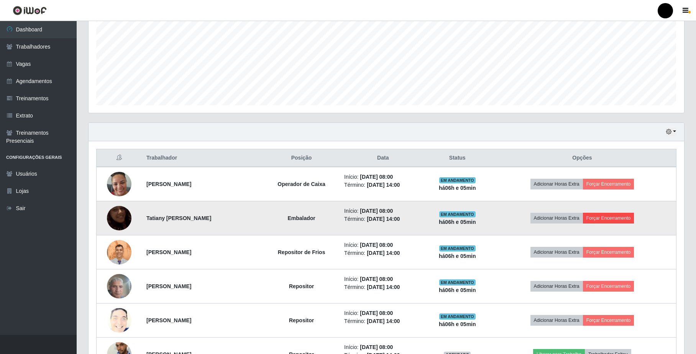
scroll to position [172, 0]
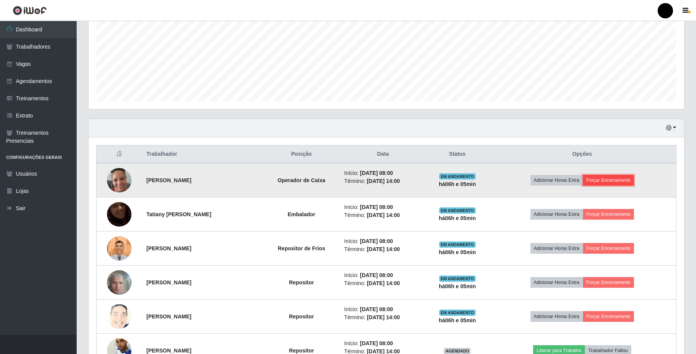
click at [613, 179] on button "Forçar Encerramento" at bounding box center [608, 180] width 51 height 11
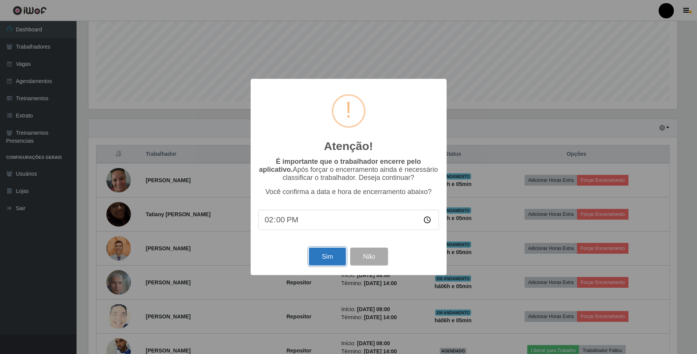
click at [329, 260] on button "Sim" at bounding box center [327, 257] width 37 height 18
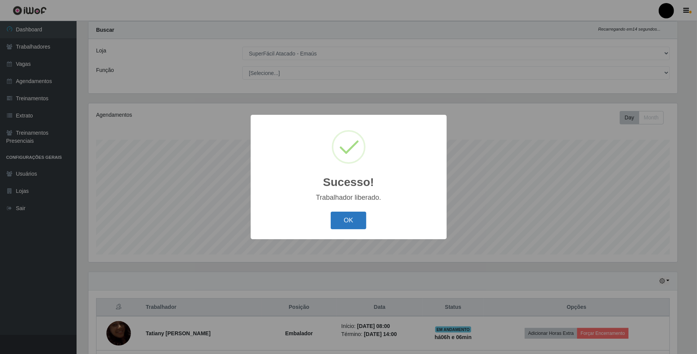
click at [355, 229] on button "OK" at bounding box center [349, 221] width 36 height 18
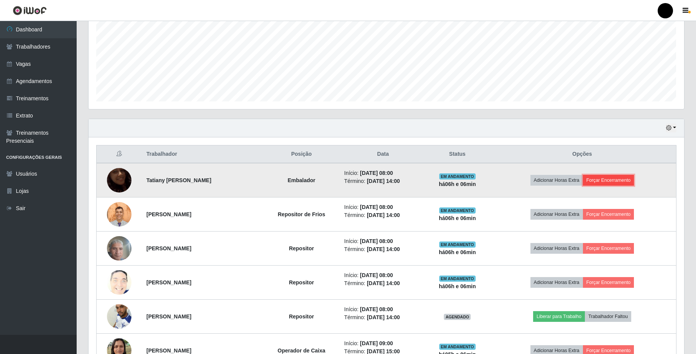
click at [616, 179] on button "Forçar Encerramento" at bounding box center [608, 180] width 51 height 11
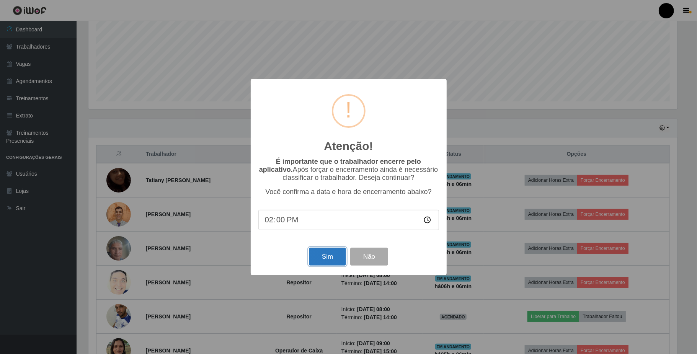
click at [327, 261] on button "Sim" at bounding box center [327, 257] width 37 height 18
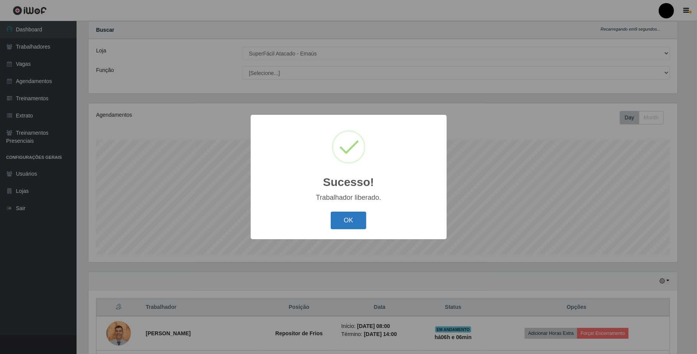
click at [360, 227] on button "OK" at bounding box center [349, 221] width 36 height 18
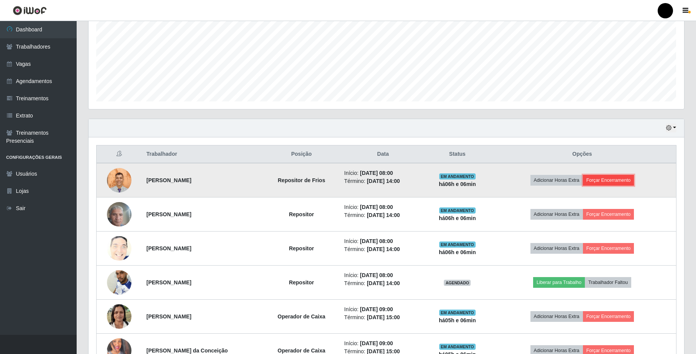
click at [618, 183] on button "Forçar Encerramento" at bounding box center [608, 180] width 51 height 11
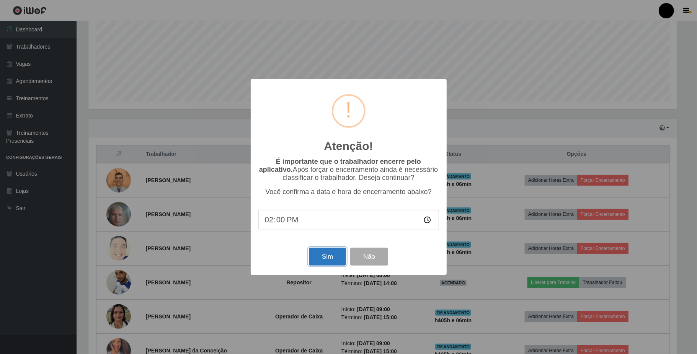
click at [328, 257] on button "Sim" at bounding box center [327, 257] width 37 height 18
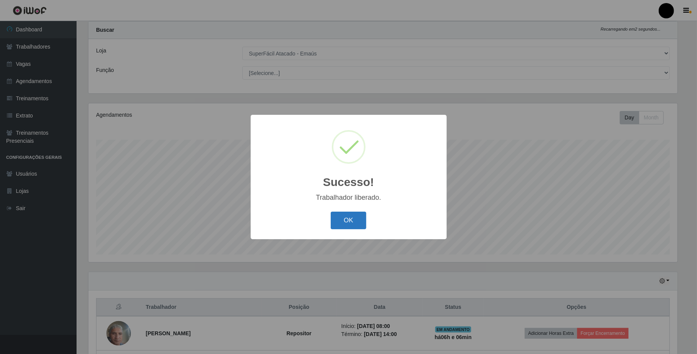
click at [351, 228] on button "OK" at bounding box center [349, 221] width 36 height 18
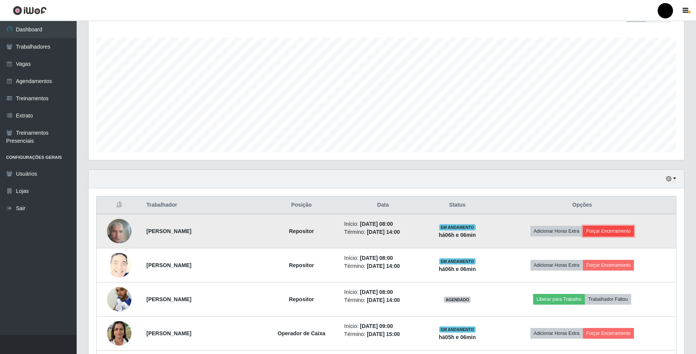
click at [607, 233] on button "Forçar Encerramento" at bounding box center [608, 231] width 51 height 11
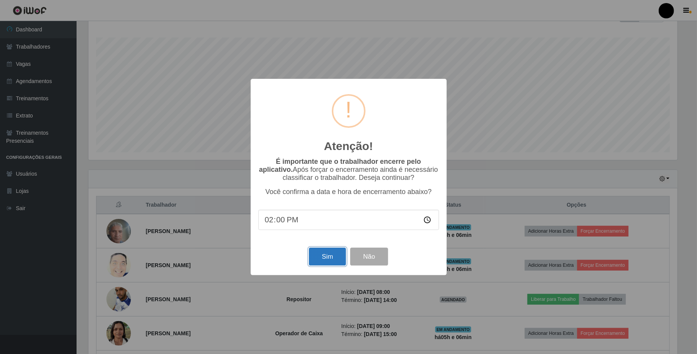
click at [326, 257] on button "Sim" at bounding box center [327, 257] width 37 height 18
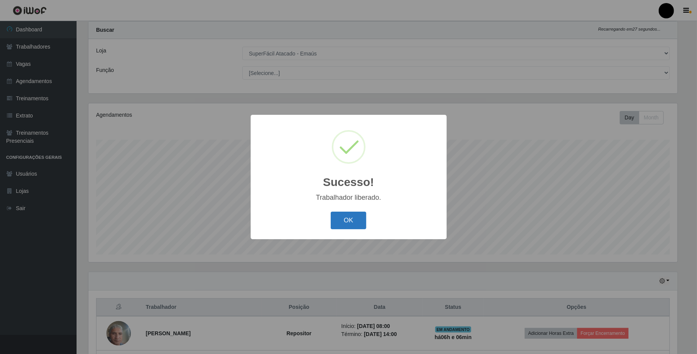
click at [351, 217] on button "OK" at bounding box center [349, 221] width 36 height 18
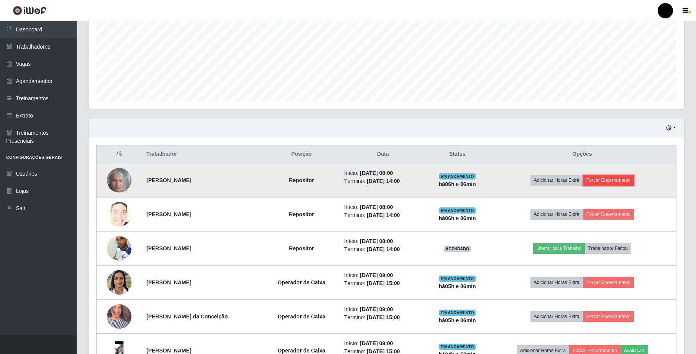
click at [614, 184] on button "Forçar Encerramento" at bounding box center [608, 180] width 51 height 11
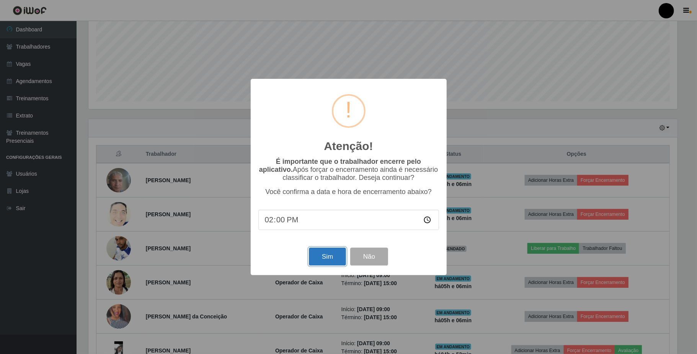
click at [322, 262] on button "Sim" at bounding box center [327, 257] width 37 height 18
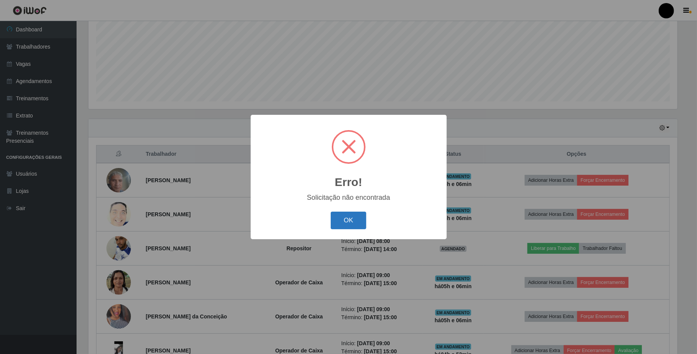
click at [357, 218] on button "OK" at bounding box center [349, 221] width 36 height 18
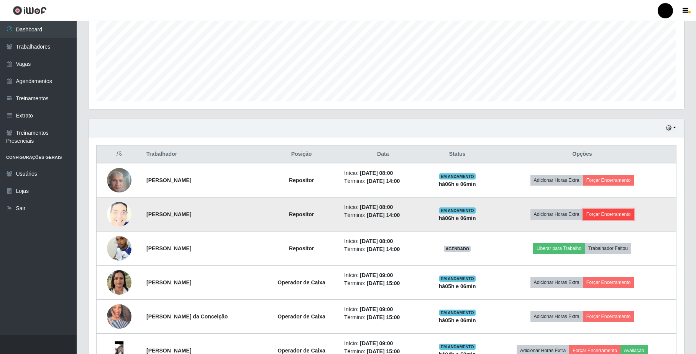
click at [632, 217] on button "Forçar Encerramento" at bounding box center [608, 214] width 51 height 11
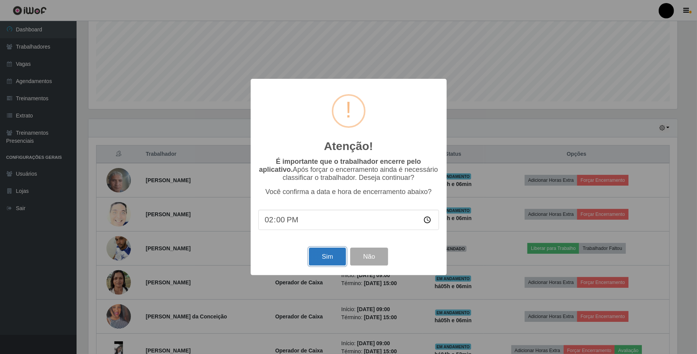
click at [339, 259] on button "Sim" at bounding box center [327, 257] width 37 height 18
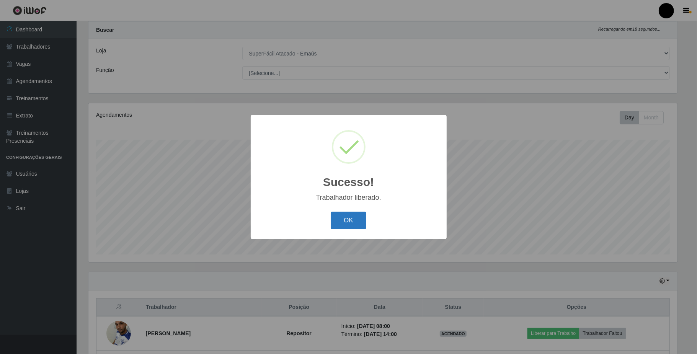
click at [347, 221] on button "OK" at bounding box center [349, 221] width 36 height 18
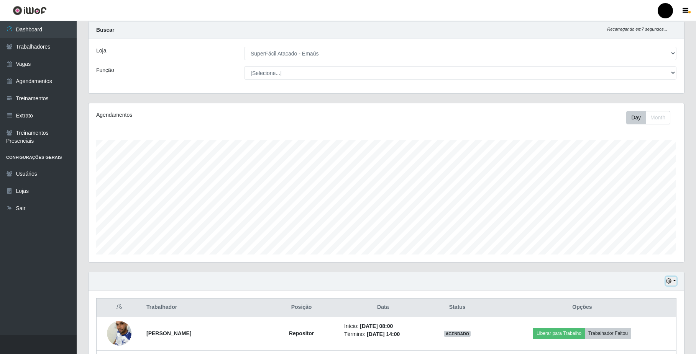
click at [668, 282] on icon "button" at bounding box center [668, 280] width 5 height 5
click at [646, 221] on button "1 dia" at bounding box center [645, 220] width 61 height 16
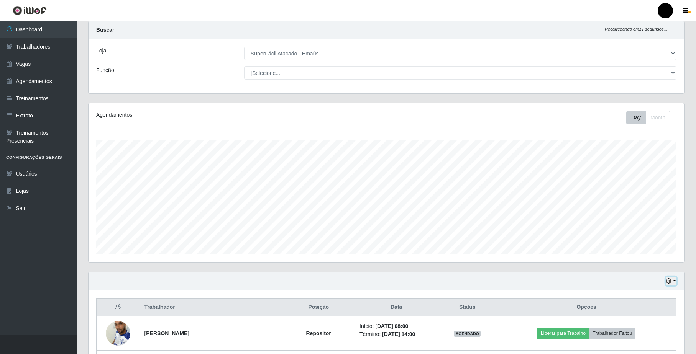
click at [670, 283] on icon "button" at bounding box center [668, 280] width 5 height 5
click at [644, 207] on button "Hoje" at bounding box center [645, 204] width 61 height 16
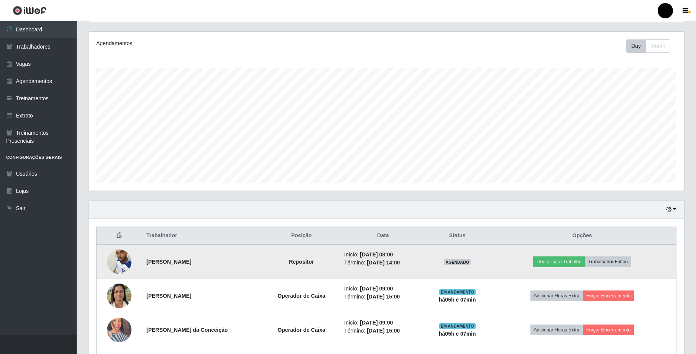
click at [131, 263] on td at bounding box center [120, 262] width 46 height 34
click at [124, 263] on img at bounding box center [119, 261] width 25 height 33
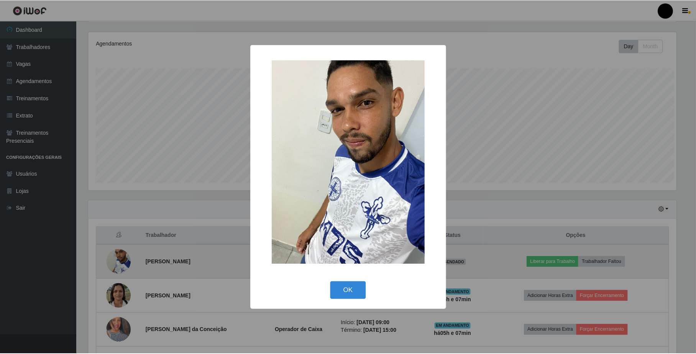
scroll to position [159, 589]
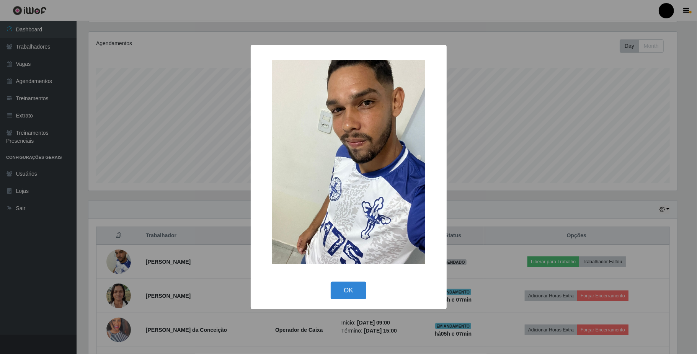
click at [481, 204] on div "× OK Cancel" at bounding box center [348, 177] width 697 height 354
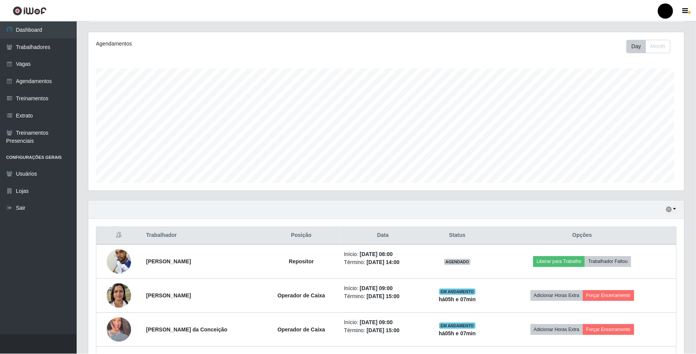
scroll to position [159, 595]
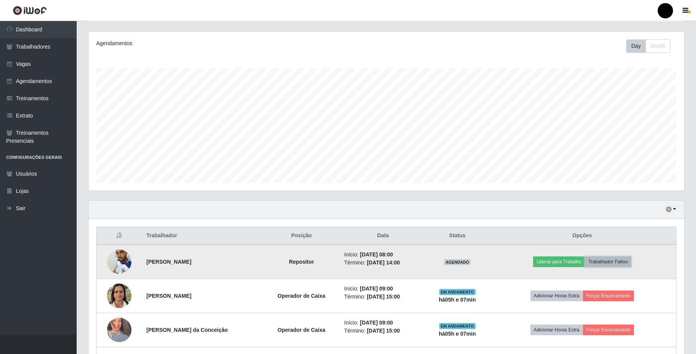
click at [610, 262] on button "Trabalhador Faltou" at bounding box center [607, 262] width 46 height 11
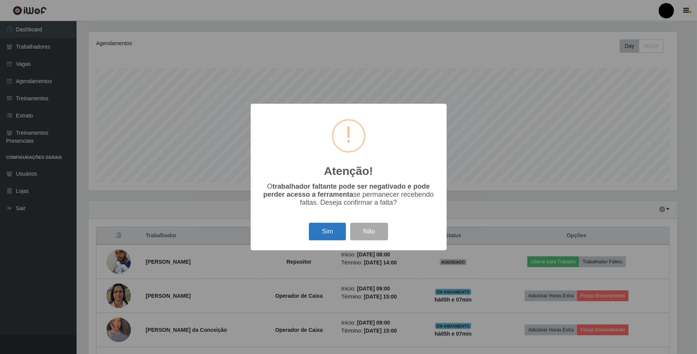
click at [322, 233] on button "Sim" at bounding box center [327, 232] width 37 height 18
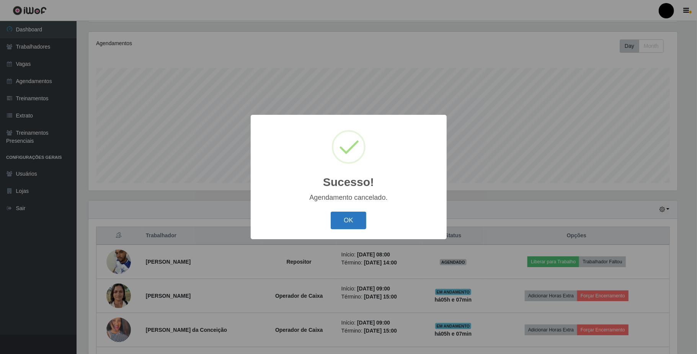
click at [335, 214] on button "OK" at bounding box center [349, 221] width 36 height 18
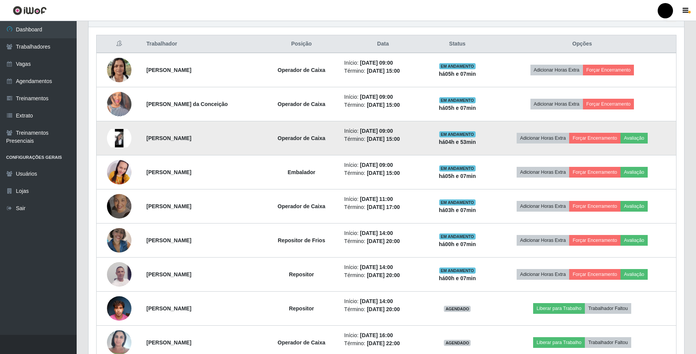
scroll to position [295, 0]
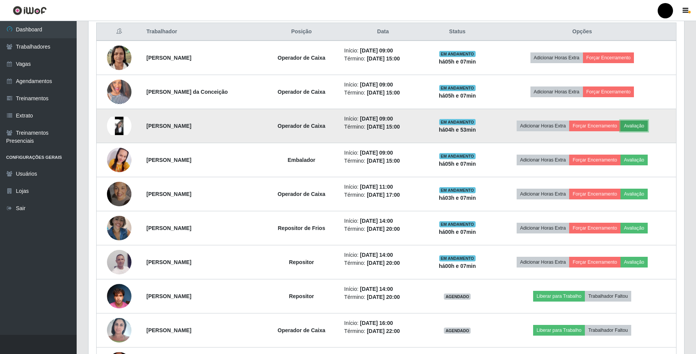
click at [645, 125] on button "Avaliação" at bounding box center [633, 126] width 27 height 11
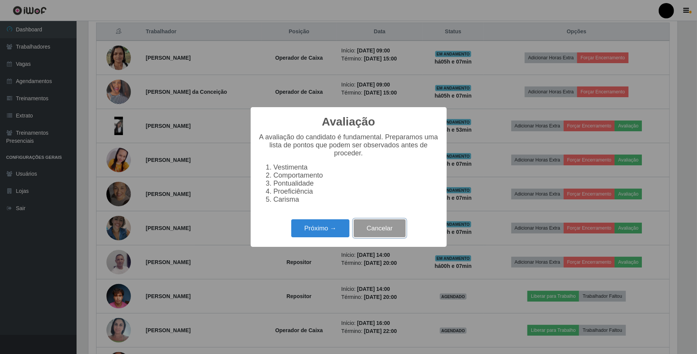
click at [374, 227] on button "Cancelar" at bounding box center [380, 228] width 52 height 18
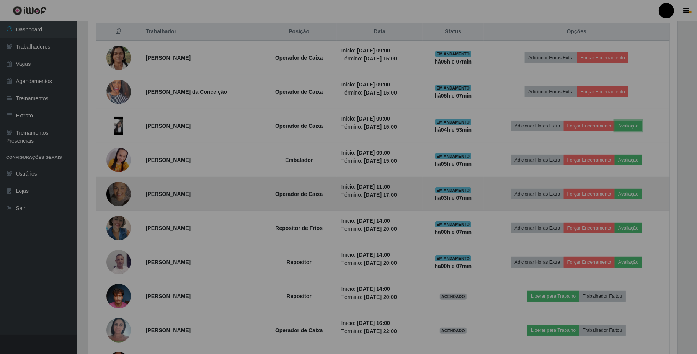
scroll to position [159, 595]
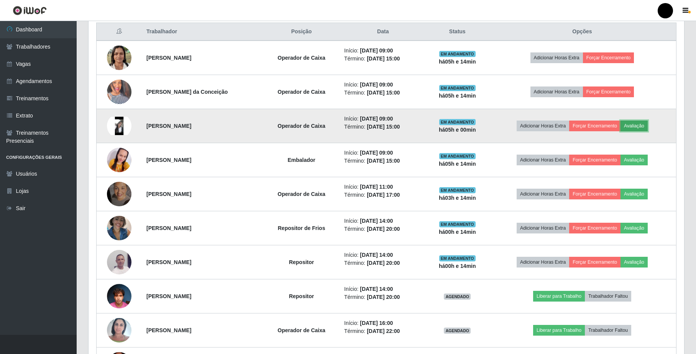
click at [639, 128] on button "Avaliação" at bounding box center [633, 126] width 27 height 11
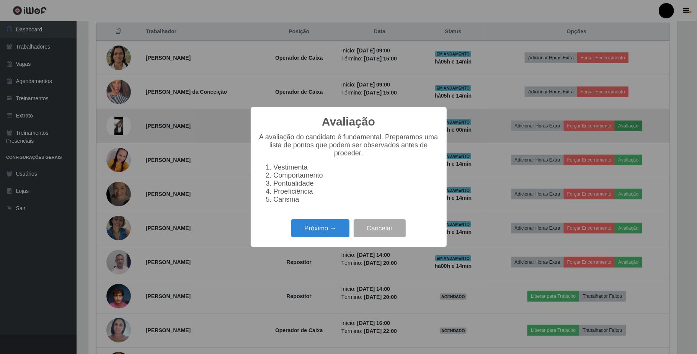
scroll to position [159, 589]
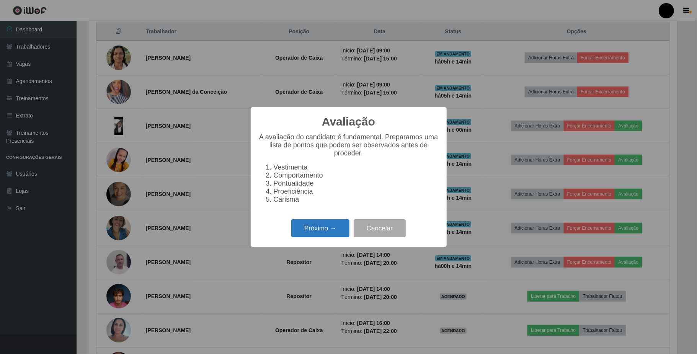
click at [312, 235] on button "Próximo →" at bounding box center [320, 228] width 58 height 18
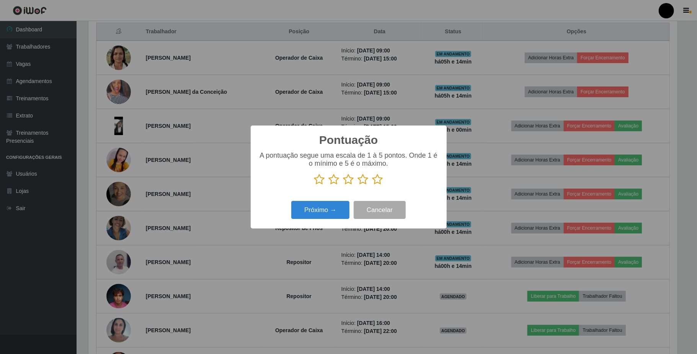
click at [352, 182] on icon at bounding box center [349, 179] width 11 height 11
click at [344, 185] on input "radio" at bounding box center [344, 185] width 0 height 0
click at [319, 209] on button "Próximo →" at bounding box center [320, 210] width 58 height 18
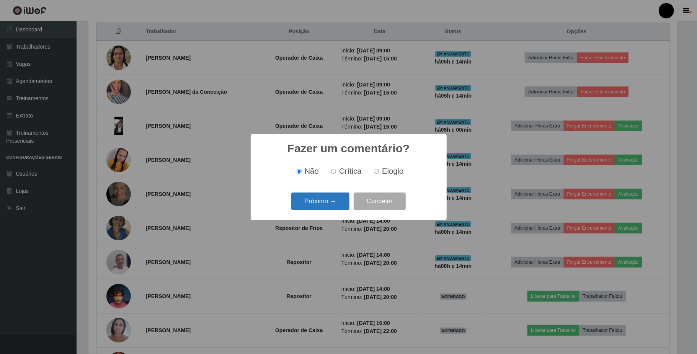
click at [334, 201] on button "Próximo →" at bounding box center [320, 202] width 58 height 18
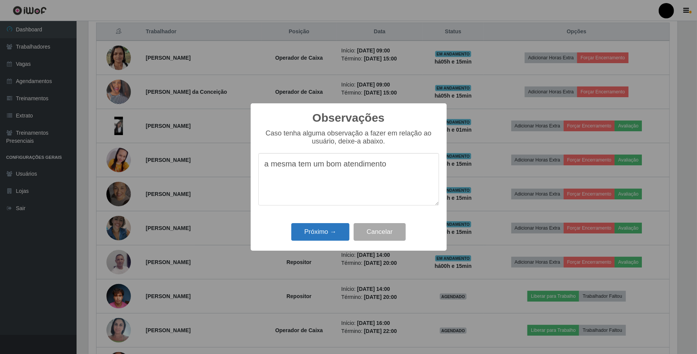
type textarea "a mesma tem um bom atendimento"
click at [320, 237] on button "Próximo →" at bounding box center [320, 232] width 58 height 18
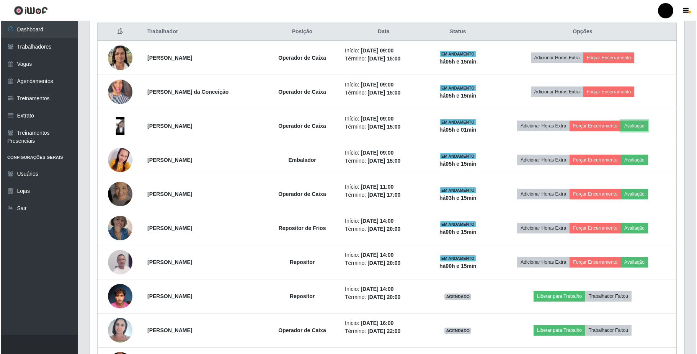
scroll to position [159, 595]
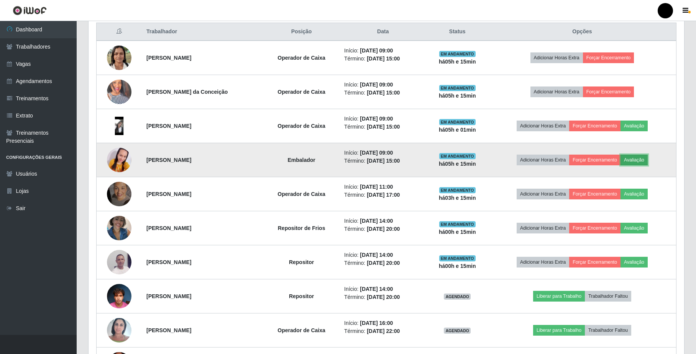
click at [636, 163] on button "Avaliação" at bounding box center [633, 160] width 27 height 11
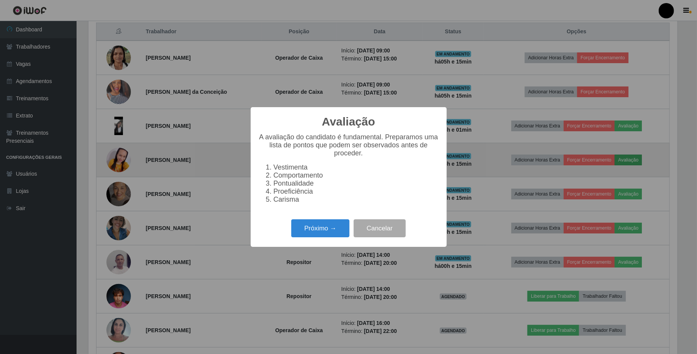
scroll to position [159, 589]
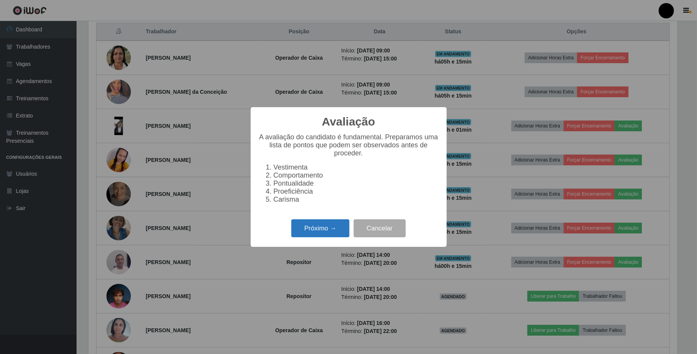
click at [315, 230] on button "Próximo →" at bounding box center [320, 228] width 58 height 18
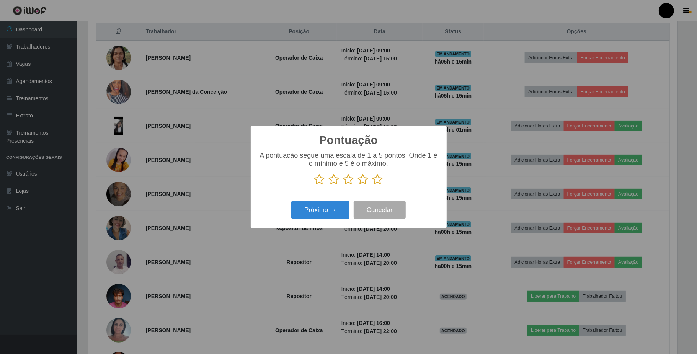
scroll to position [382830, 382400]
click at [348, 180] on icon at bounding box center [349, 179] width 11 height 11
click at [344, 185] on input "radio" at bounding box center [344, 185] width 0 height 0
click at [325, 211] on button "Próximo →" at bounding box center [320, 210] width 58 height 18
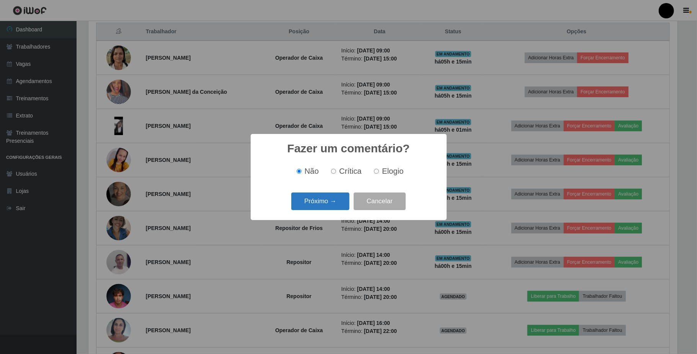
click at [335, 205] on button "Próximo →" at bounding box center [320, 202] width 58 height 18
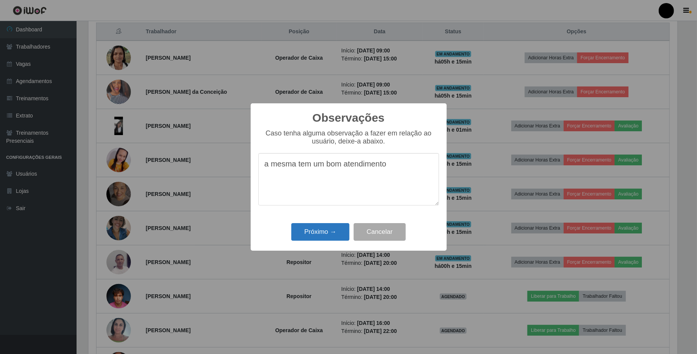
type textarea "a mesma tem um bom atendimento"
click at [309, 232] on button "Próximo →" at bounding box center [320, 232] width 58 height 18
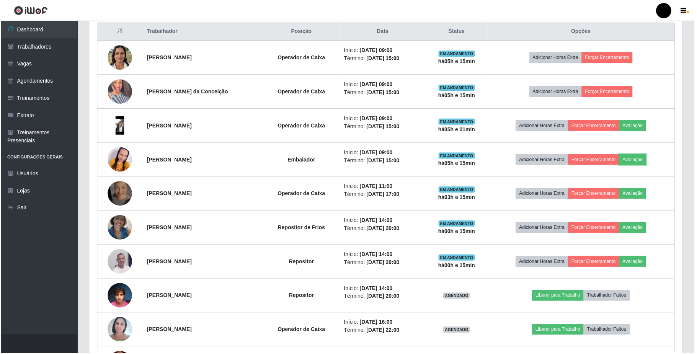
scroll to position [159, 595]
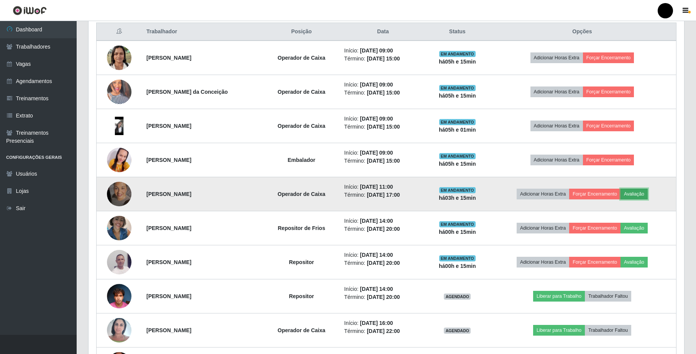
click at [635, 193] on button "Avaliação" at bounding box center [633, 194] width 27 height 11
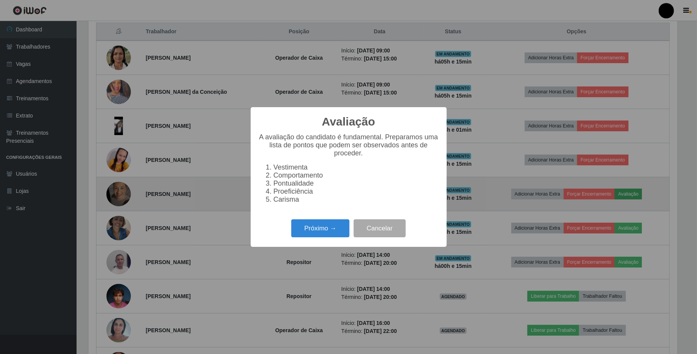
scroll to position [159, 589]
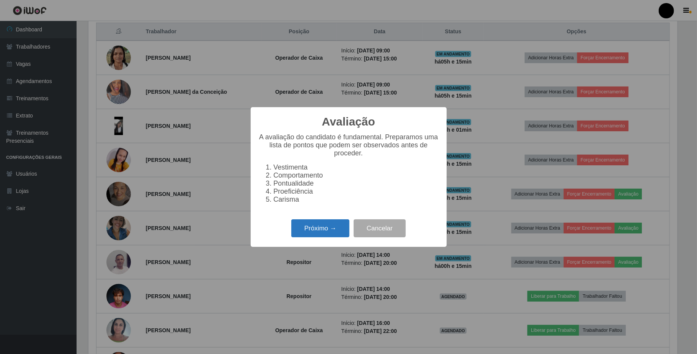
click at [325, 228] on button "Próximo →" at bounding box center [320, 228] width 58 height 18
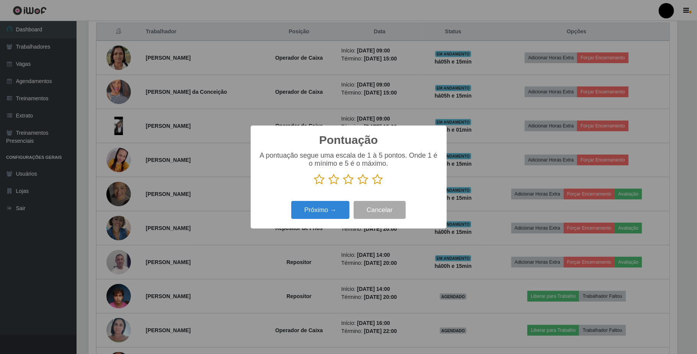
click at [353, 184] on icon at bounding box center [349, 179] width 11 height 11
click at [344, 185] on input "radio" at bounding box center [344, 185] width 0 height 0
click at [331, 211] on button "Próximo →" at bounding box center [320, 210] width 58 height 18
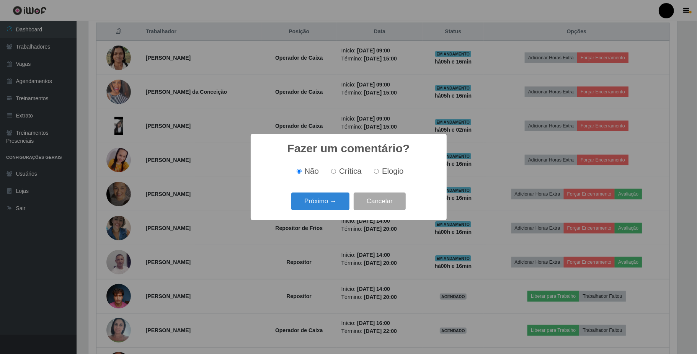
click at [378, 173] on input "Elogio" at bounding box center [376, 171] width 5 height 5
radio input "true"
click at [340, 205] on button "Próximo →" at bounding box center [320, 202] width 58 height 18
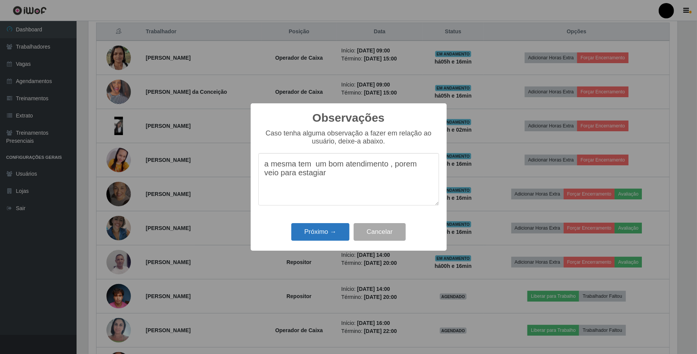
type textarea "a mesma tem um bom atendimento , porem veio para estagiar"
click at [319, 234] on button "Próximo →" at bounding box center [320, 232] width 58 height 18
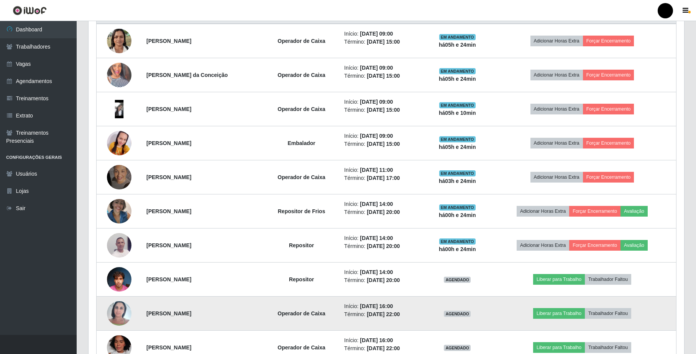
scroll to position [363, 0]
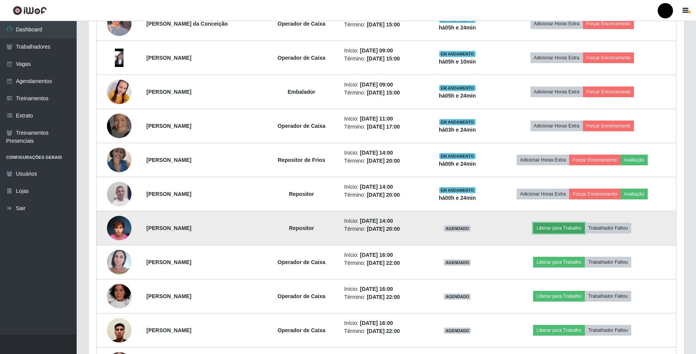
click at [572, 231] on button "Liberar para Trabalho" at bounding box center [559, 228] width 52 height 11
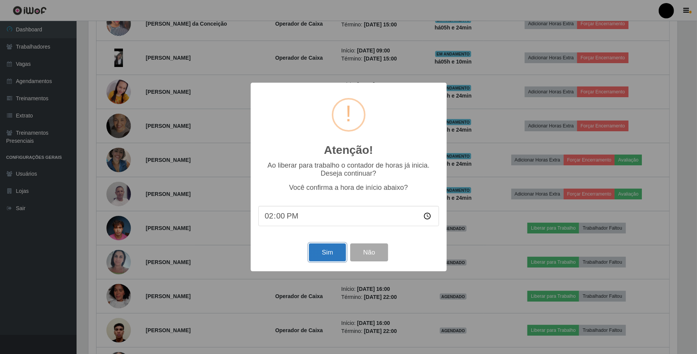
click at [319, 259] on button "Sim" at bounding box center [327, 253] width 37 height 18
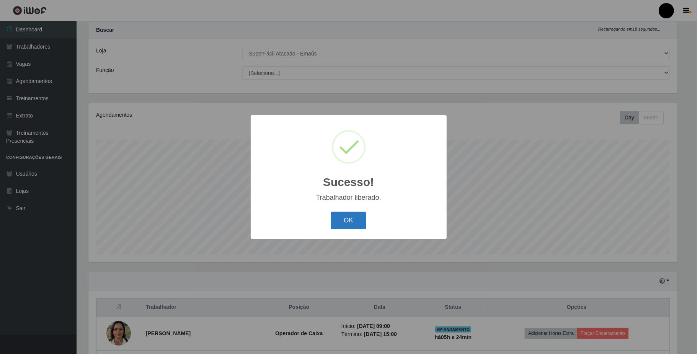
click at [340, 221] on button "OK" at bounding box center [349, 221] width 36 height 18
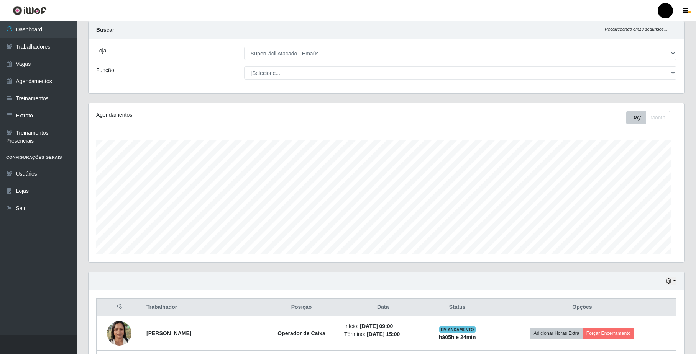
scroll to position [159, 595]
